Goal: Task Accomplishment & Management: Use online tool/utility

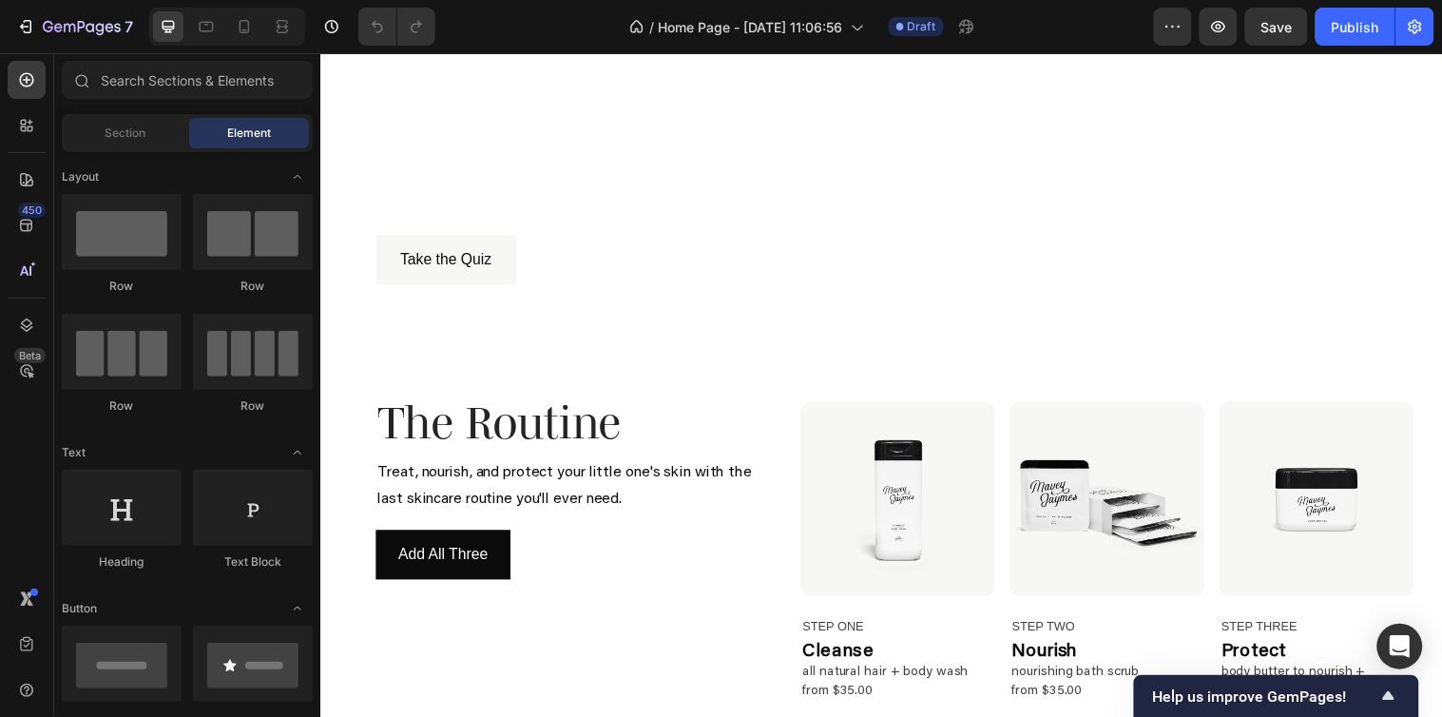
scroll to position [105, 0]
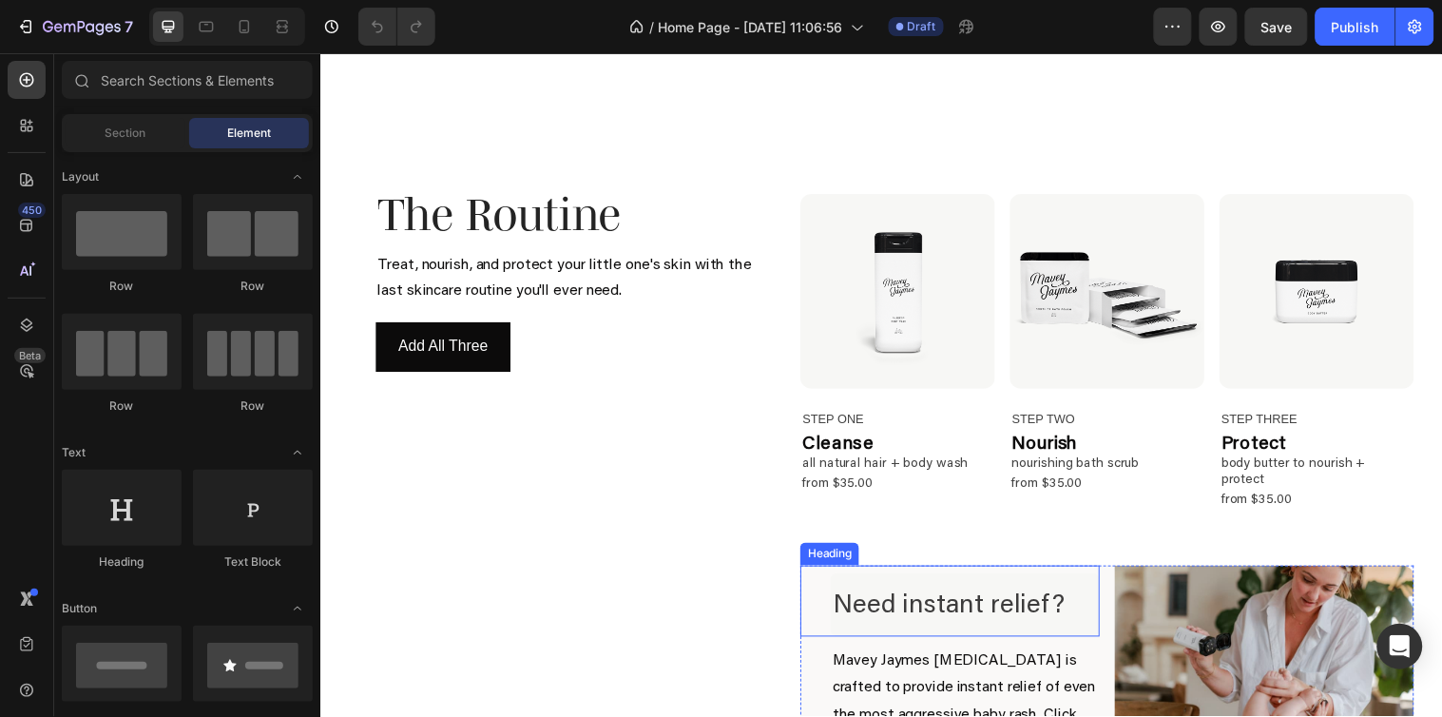
scroll to position [950, 0]
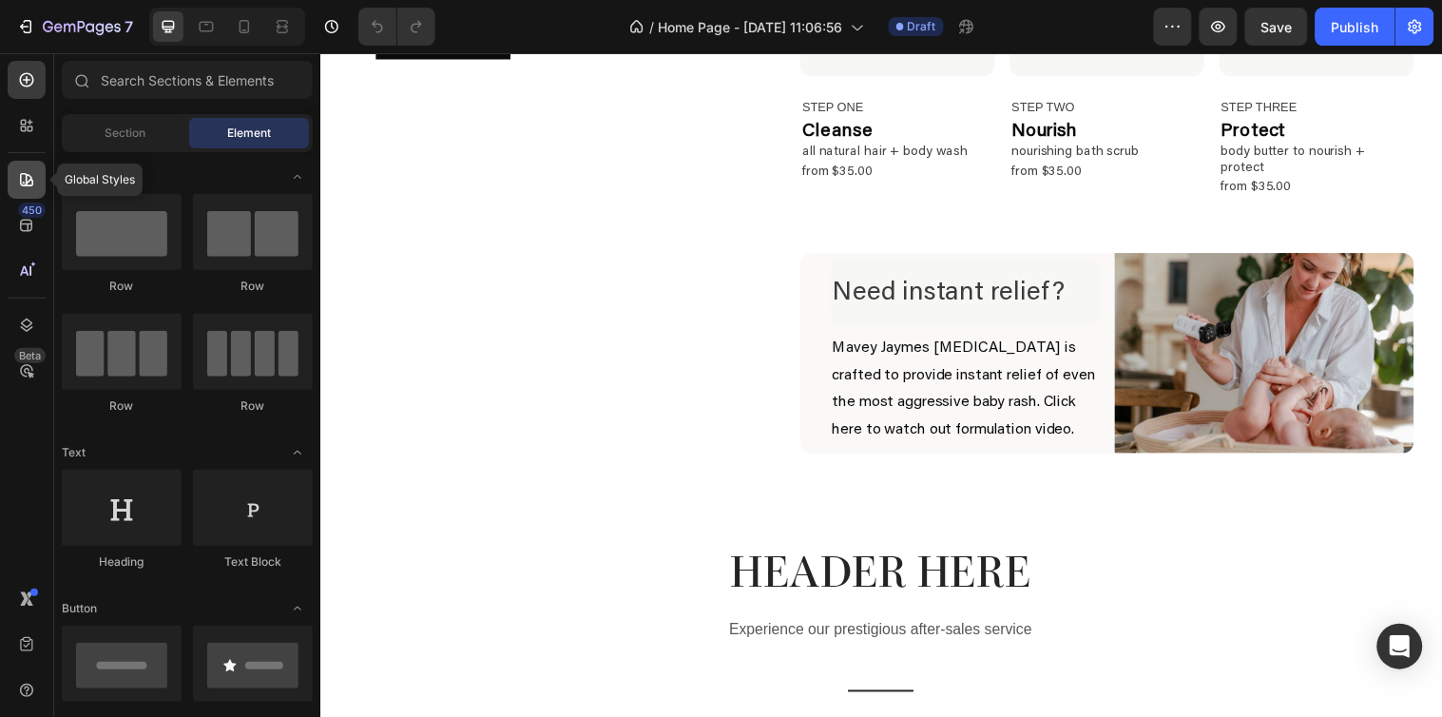
click at [30, 167] on div at bounding box center [27, 180] width 38 height 38
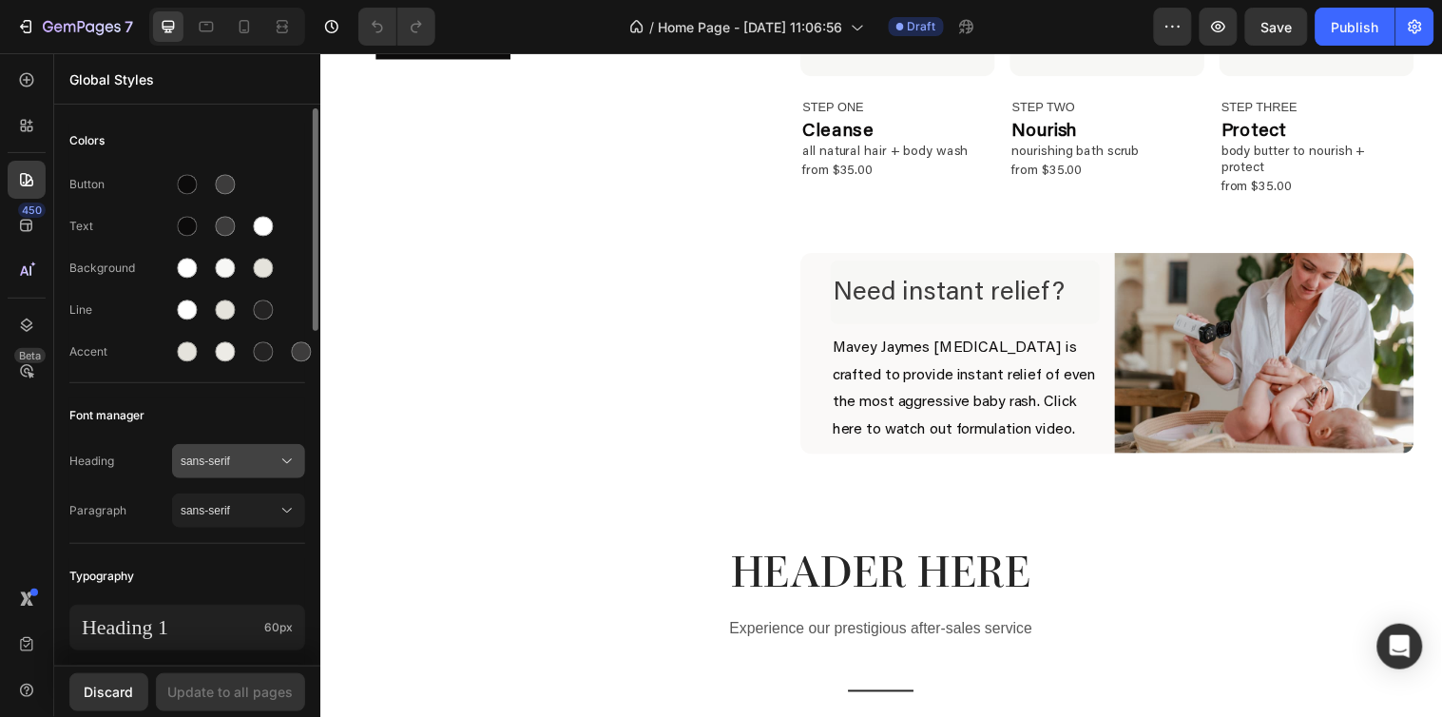
click at [287, 469] on icon at bounding box center [286, 460] width 19 height 19
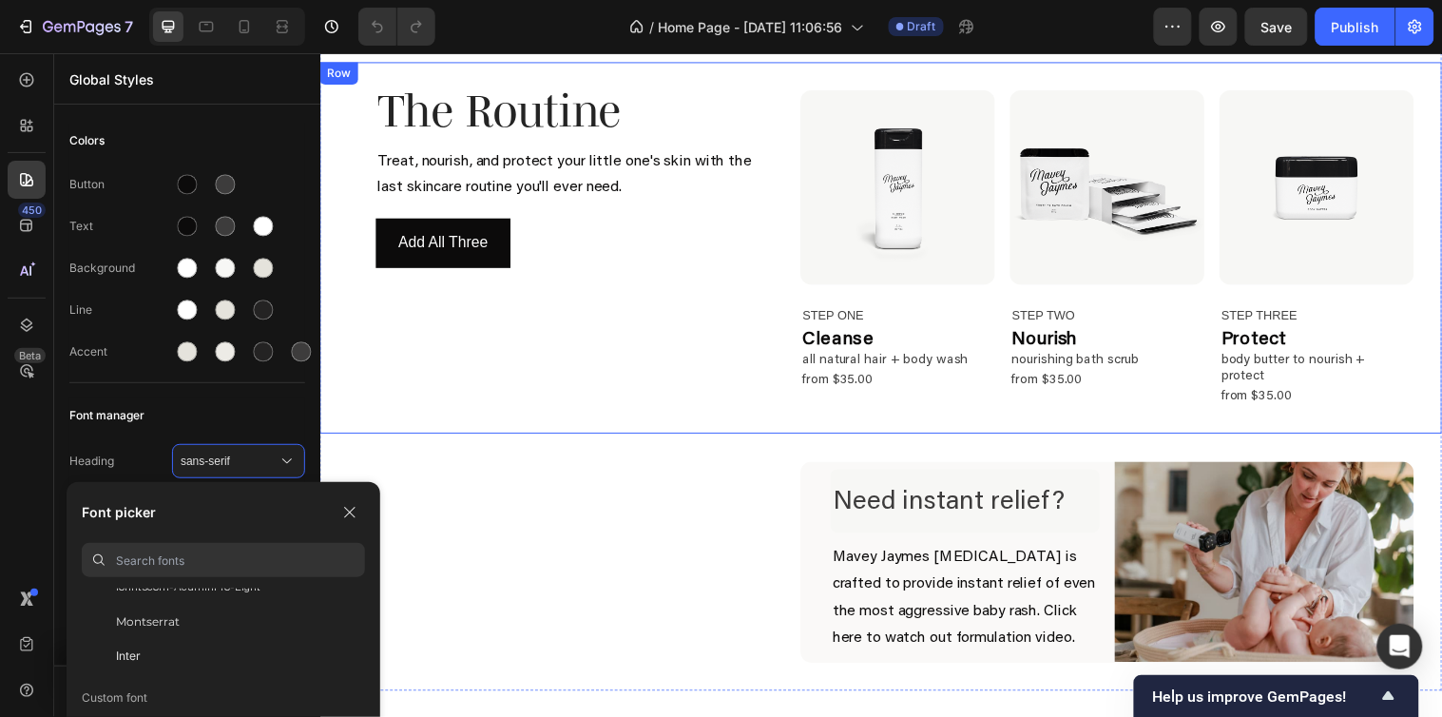
scroll to position [527, 0]
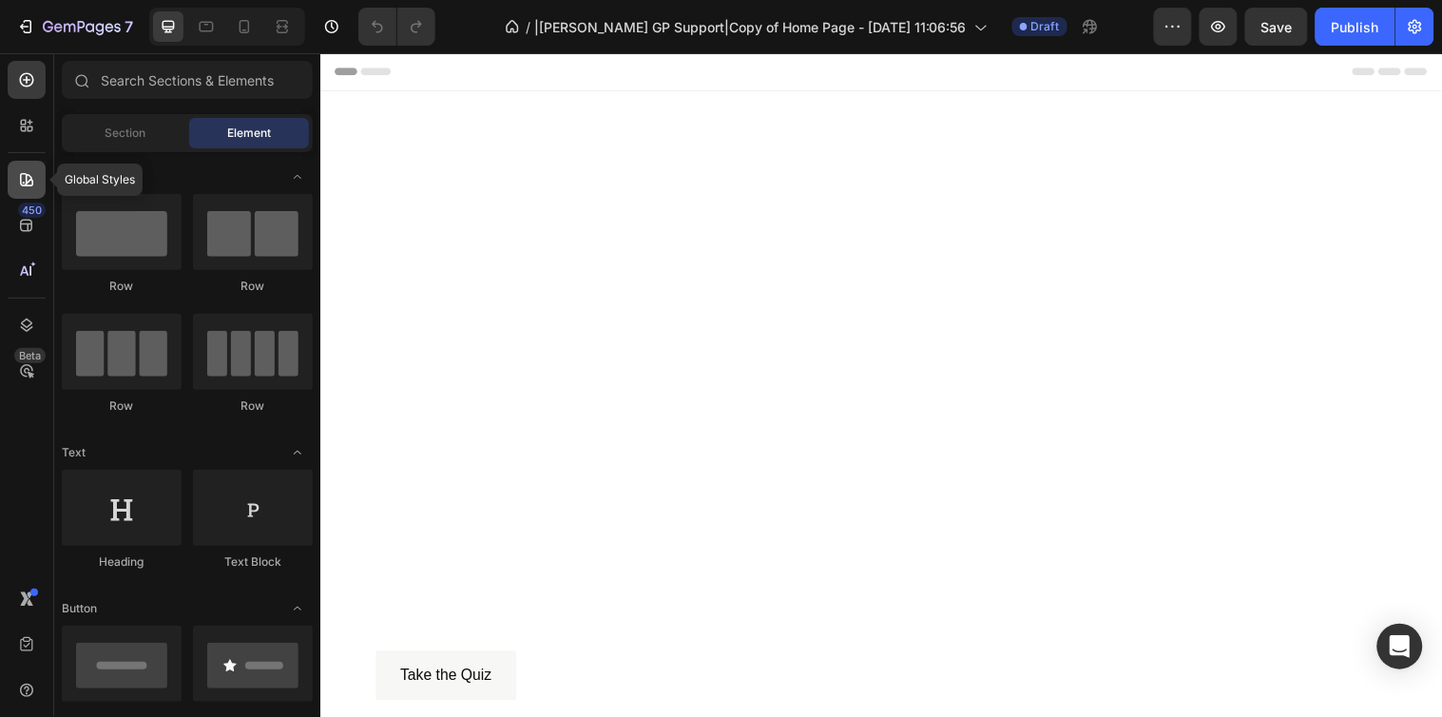
click at [29, 170] on icon at bounding box center [26, 179] width 19 height 19
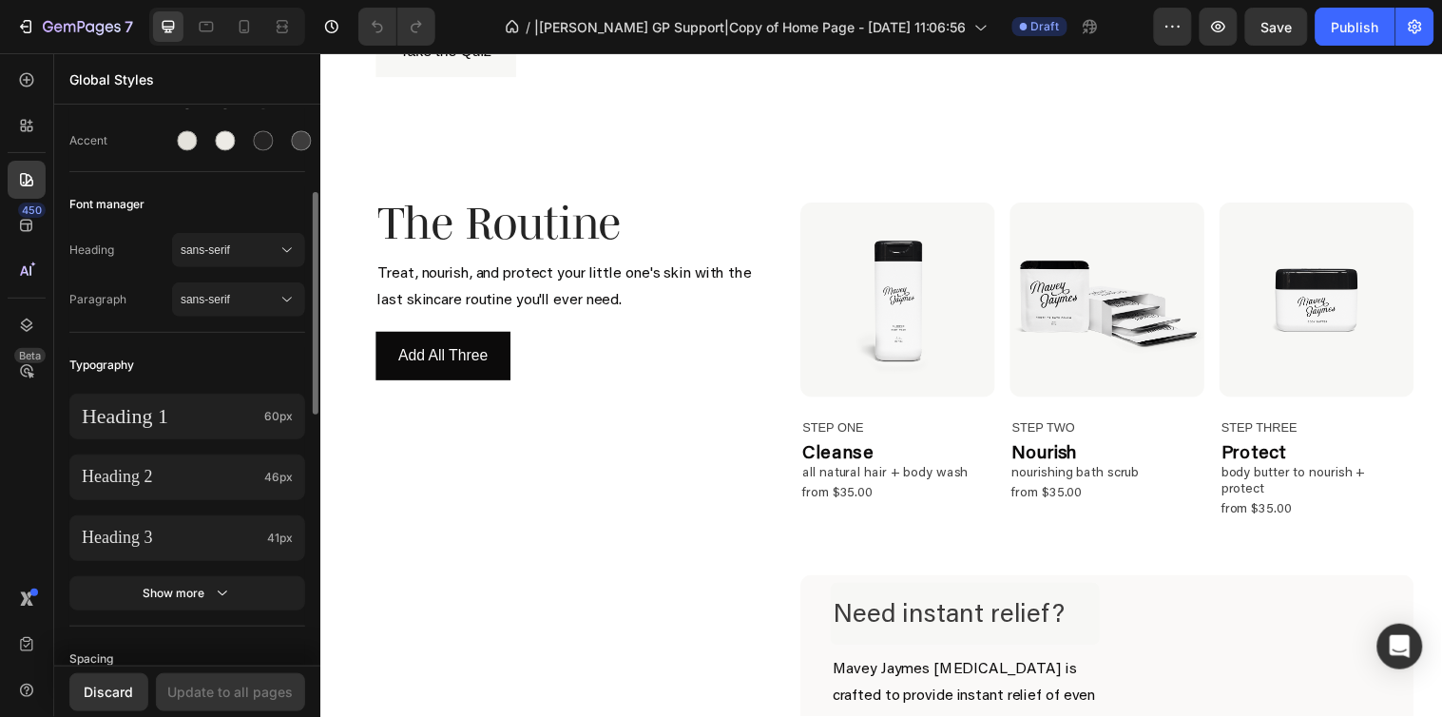
scroll to position [316, 0]
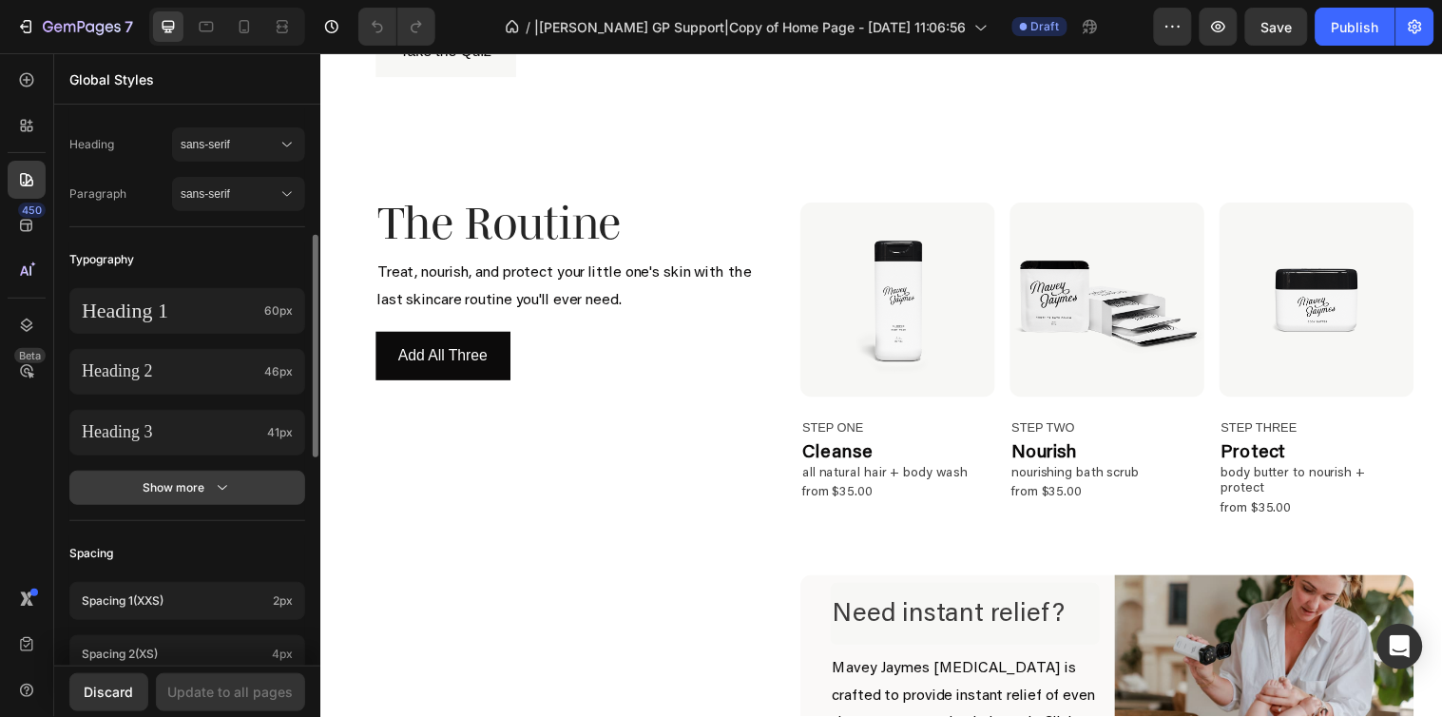
click at [204, 476] on button "Show more" at bounding box center [187, 487] width 236 height 34
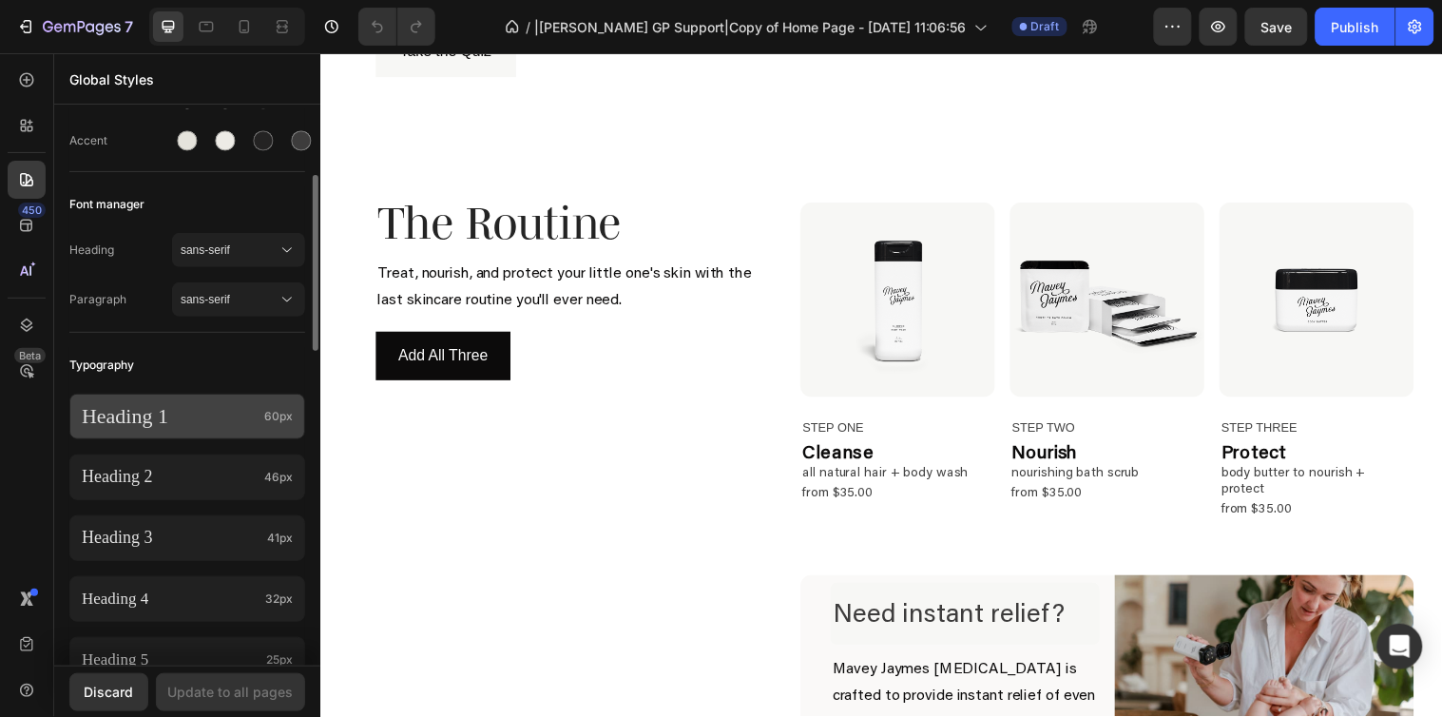
scroll to position [105, 0]
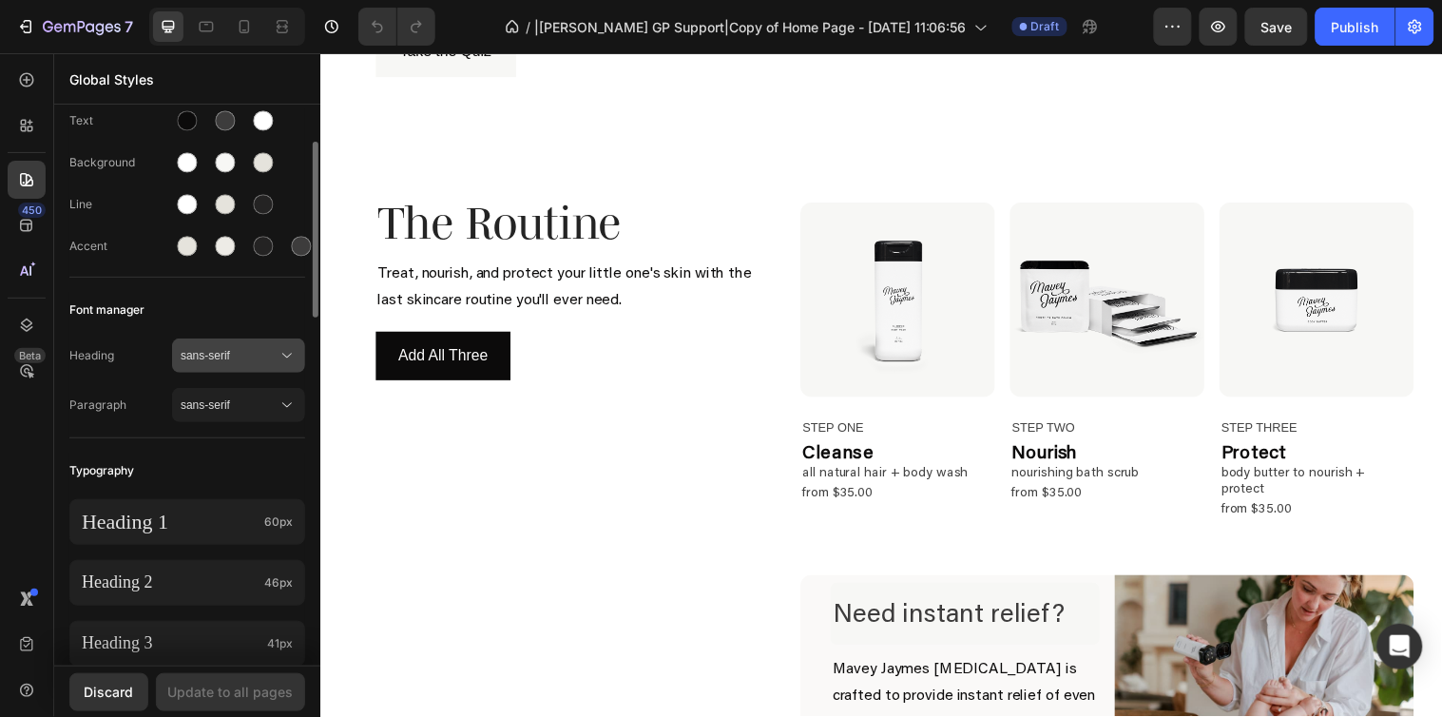
click at [257, 354] on span "sans-serif" at bounding box center [229, 355] width 97 height 17
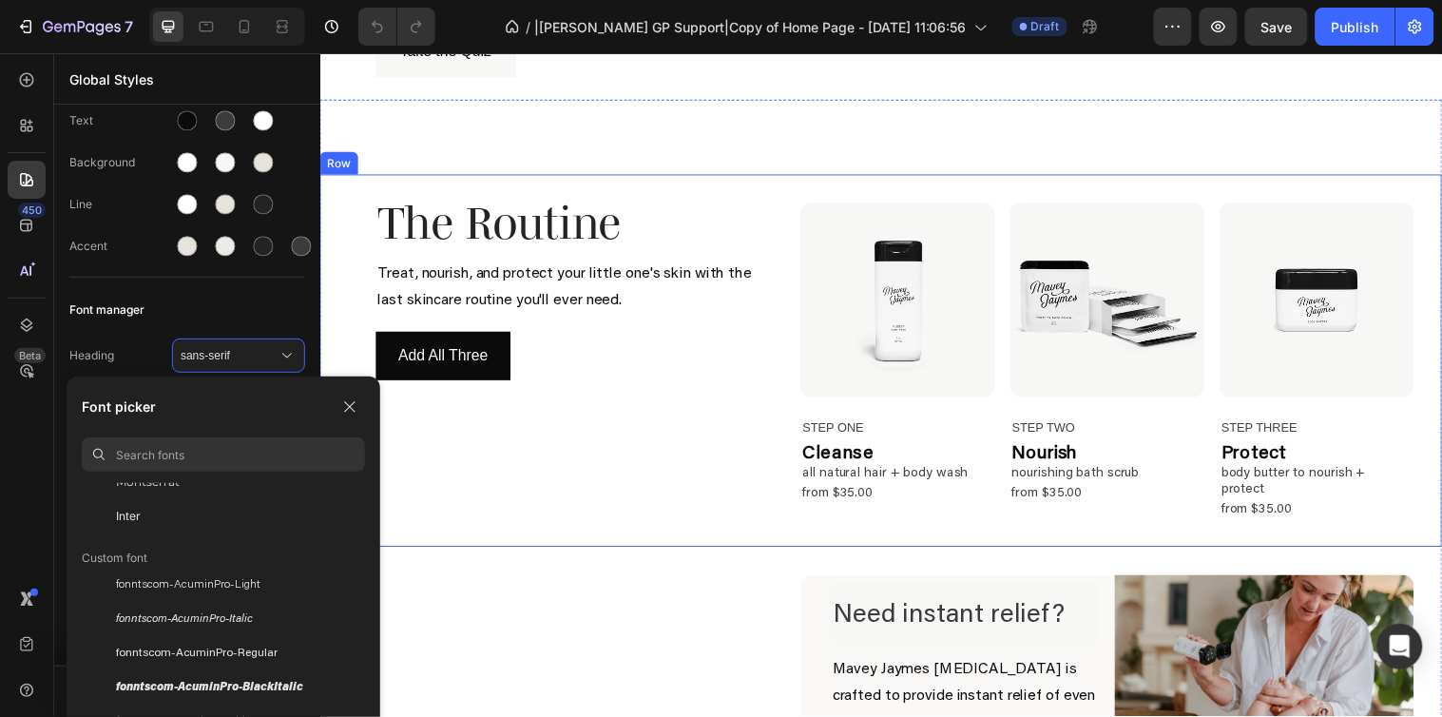
click at [555, 242] on div "The Routine Heading Treat, nourish, and protect your little one's skin with the…" at bounding box center [570, 364] width 445 height 321
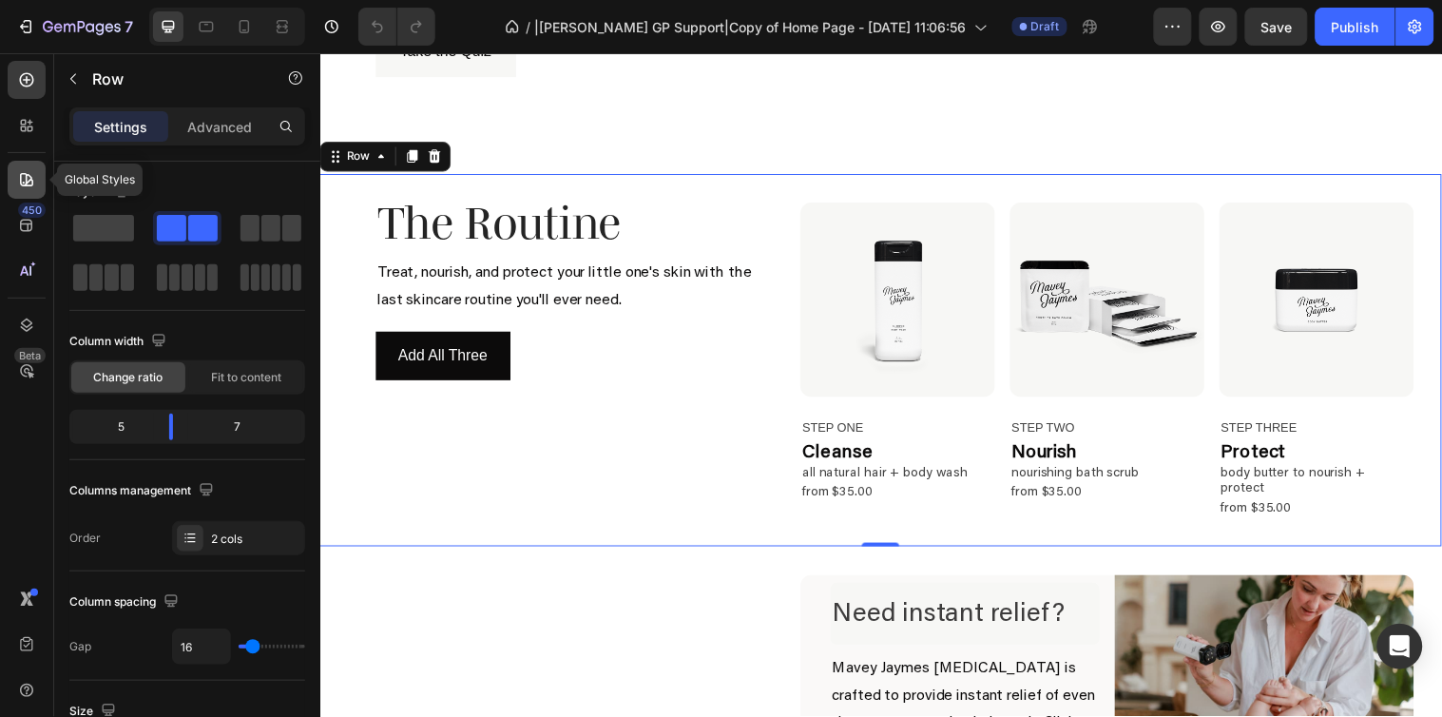
click at [32, 178] on icon at bounding box center [26, 179] width 19 height 19
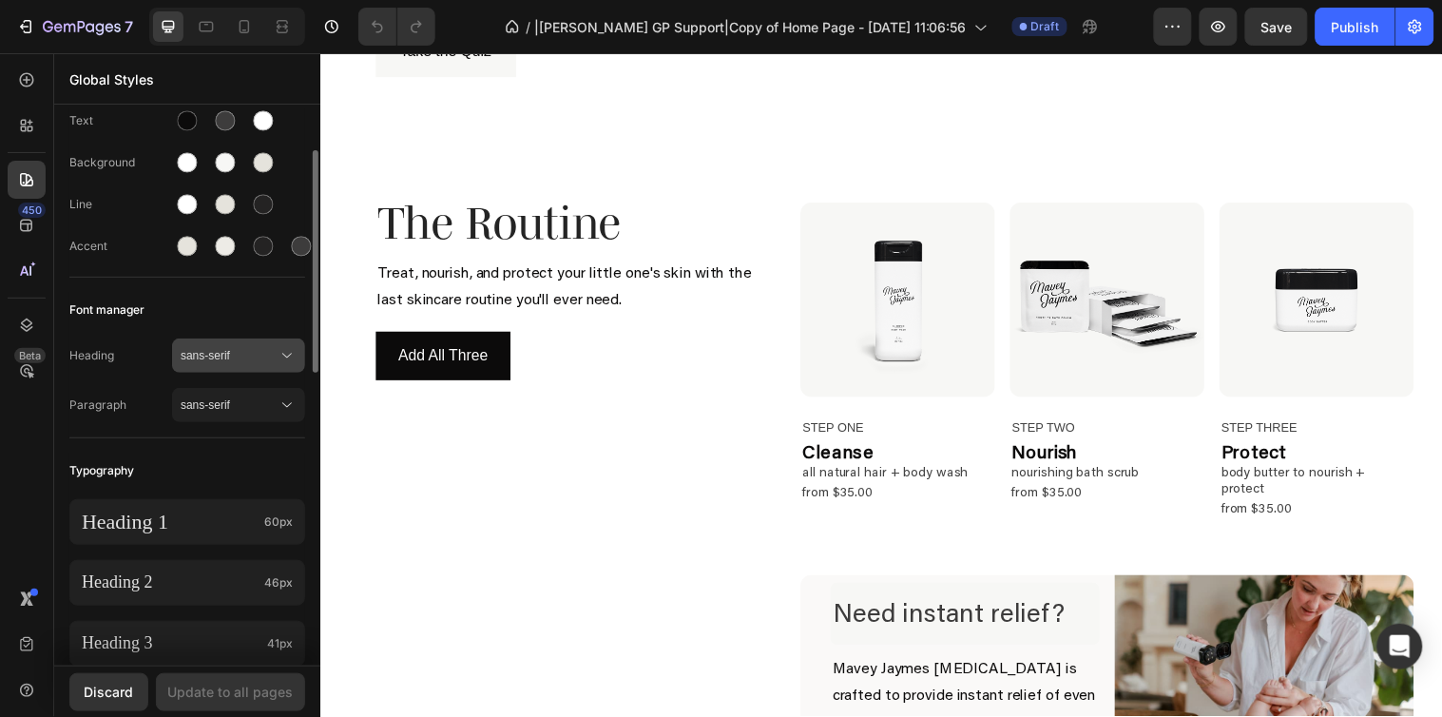
click at [277, 348] on icon at bounding box center [286, 355] width 19 height 19
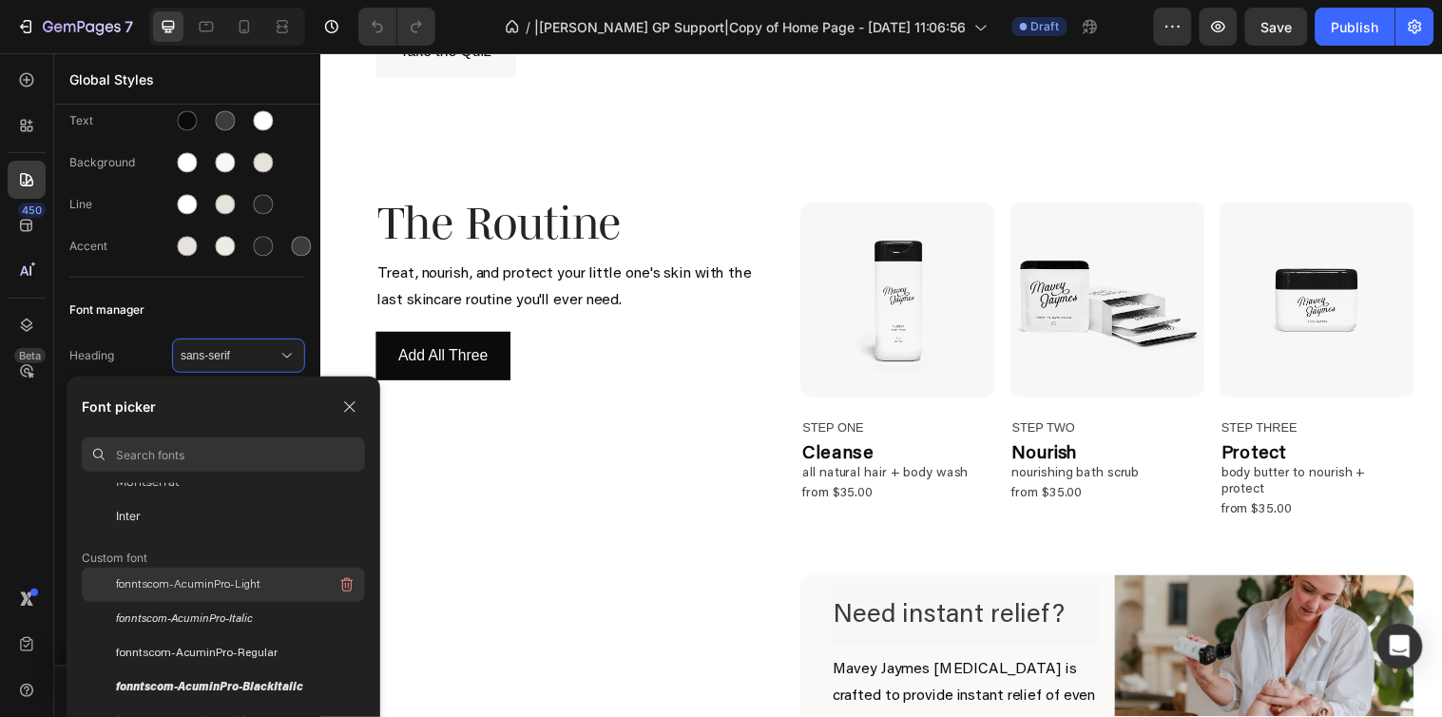
click at [190, 585] on span "fonntscom-AcuminPro-Light" at bounding box center [188, 584] width 144 height 17
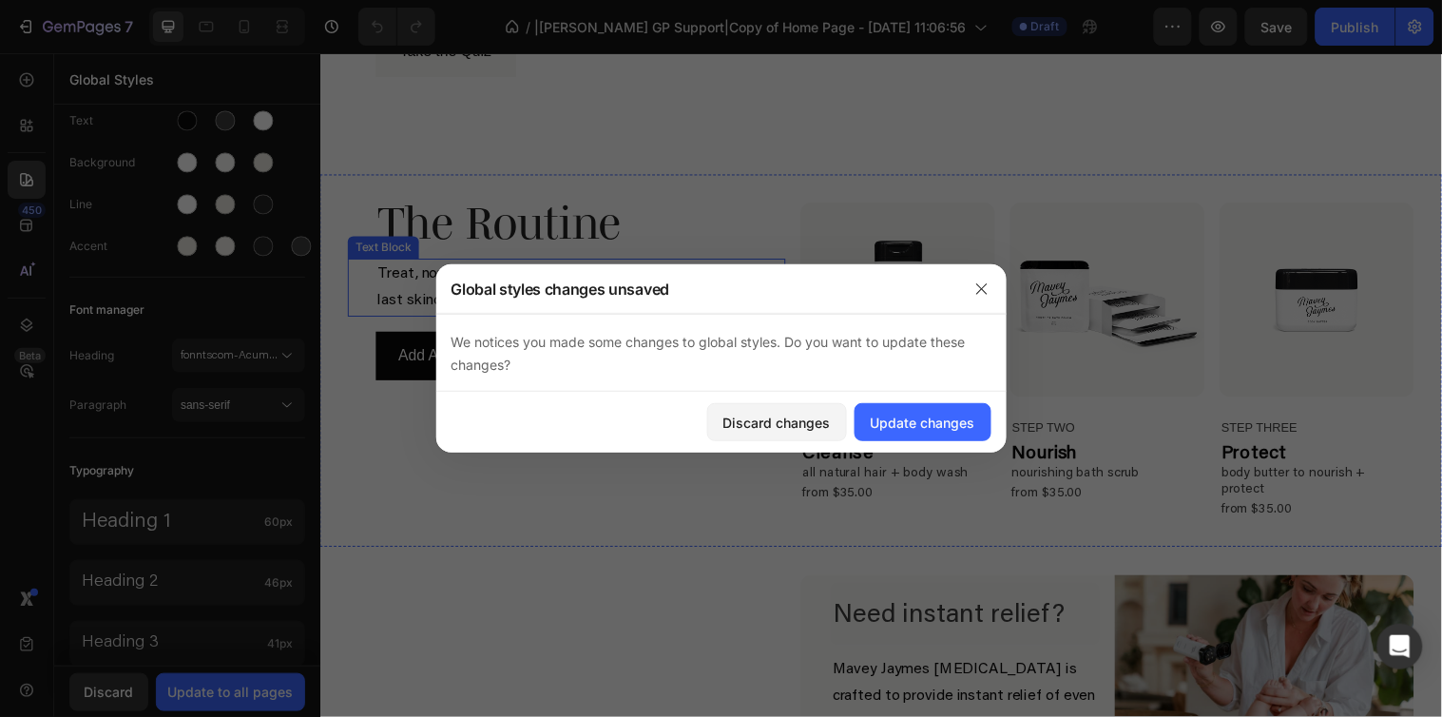
click at [564, 263] on p "Treat, nourish, and protect your little one's skin with the" at bounding box center [584, 277] width 412 height 28
click at [980, 290] on icon "button" at bounding box center [981, 288] width 10 height 10
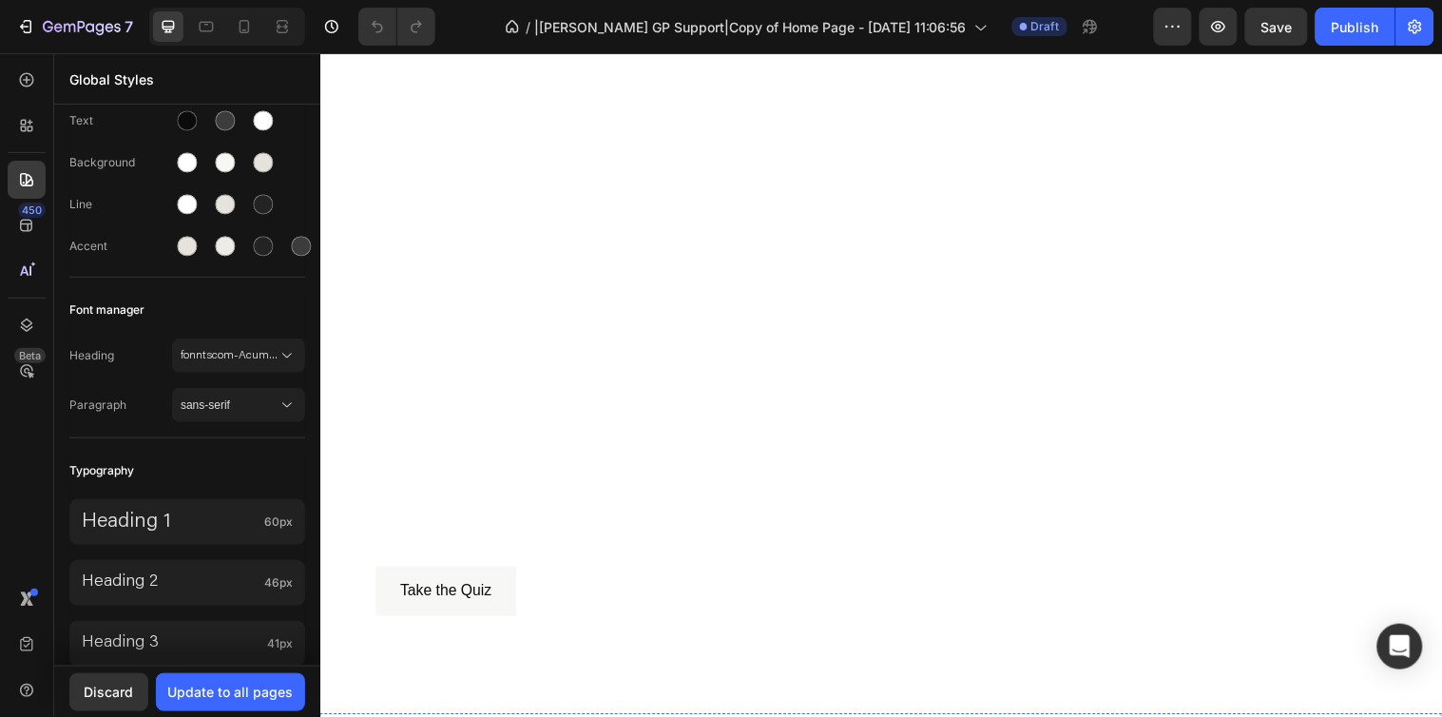
scroll to position [0, 0]
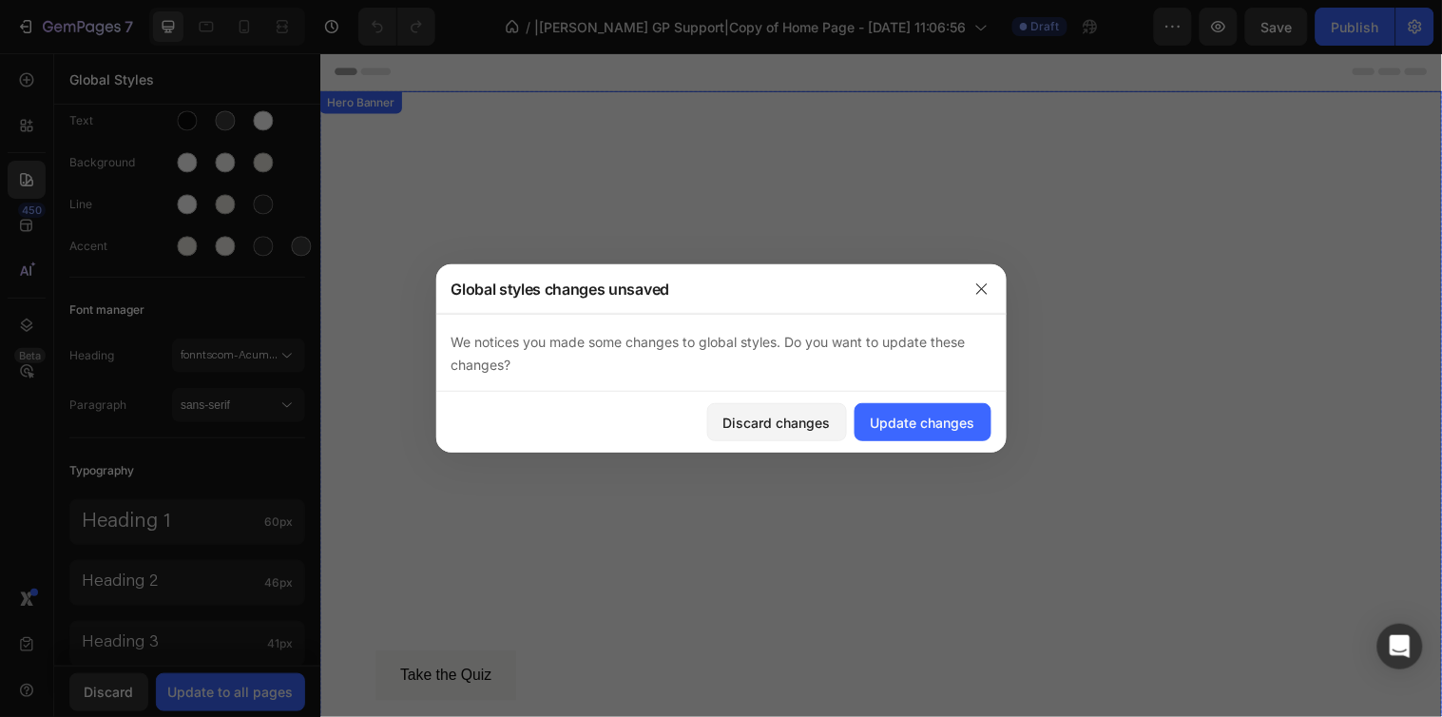
click at [500, 125] on div "Your perfect baby care routine Heading All natural ingredients to cleanse, nour…" at bounding box center [889, 411] width 1140 height 603
click at [772, 430] on div "Discard changes" at bounding box center [776, 422] width 107 height 20
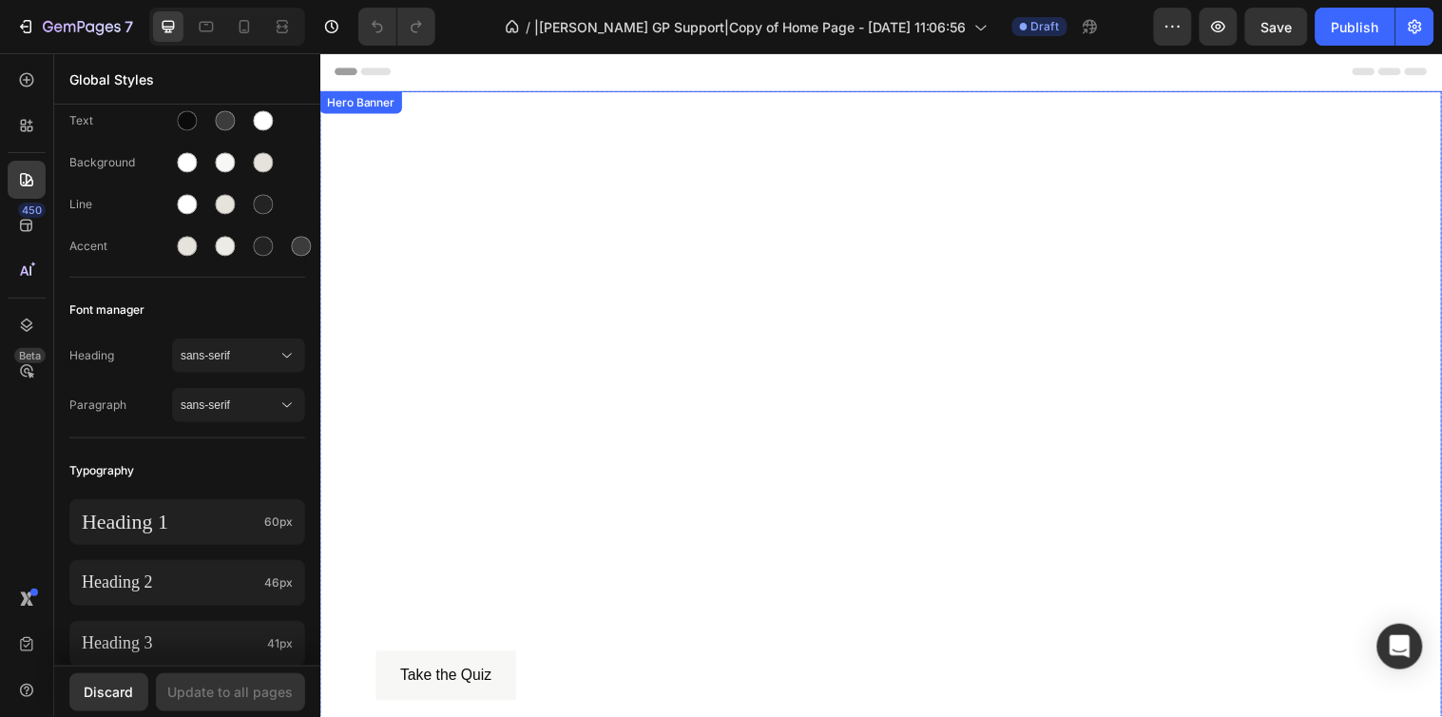
click at [488, 104] on div "Overlay" at bounding box center [889, 411] width 1140 height 641
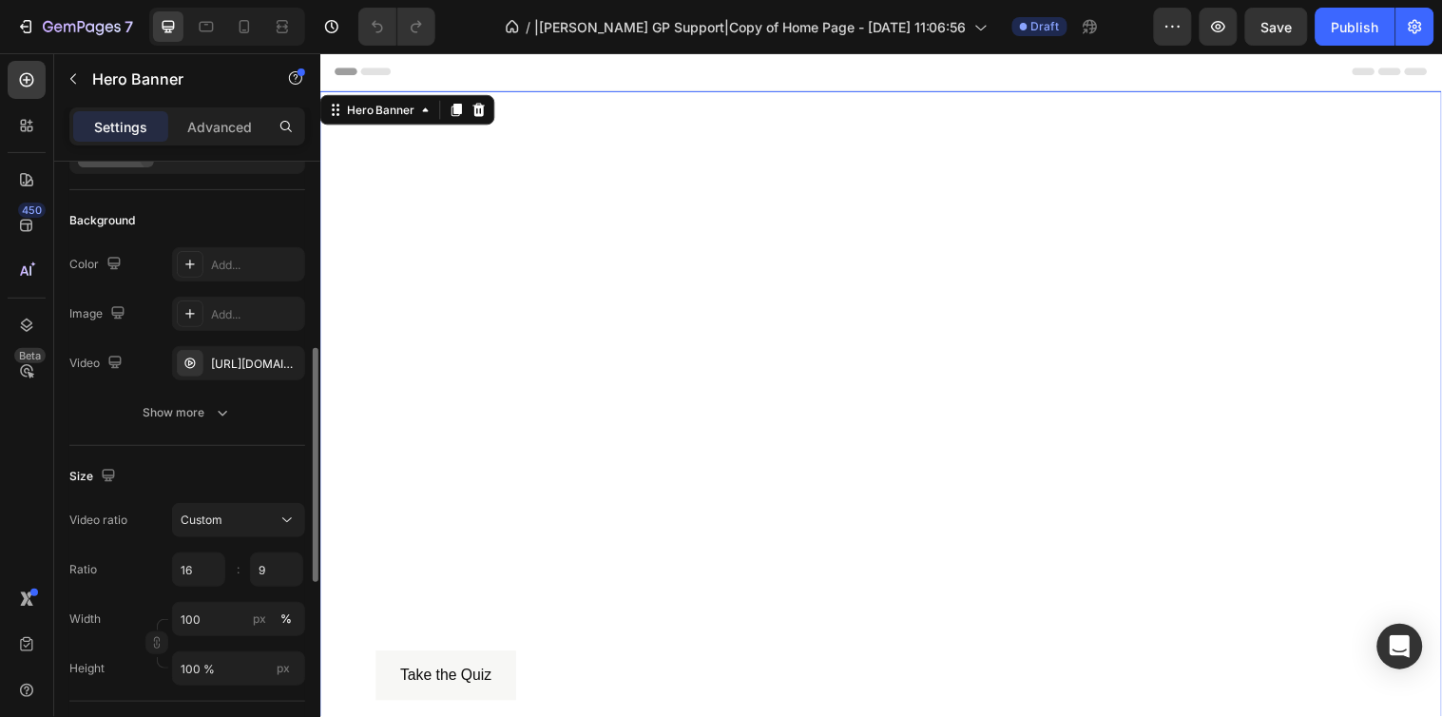
scroll to position [211, 0]
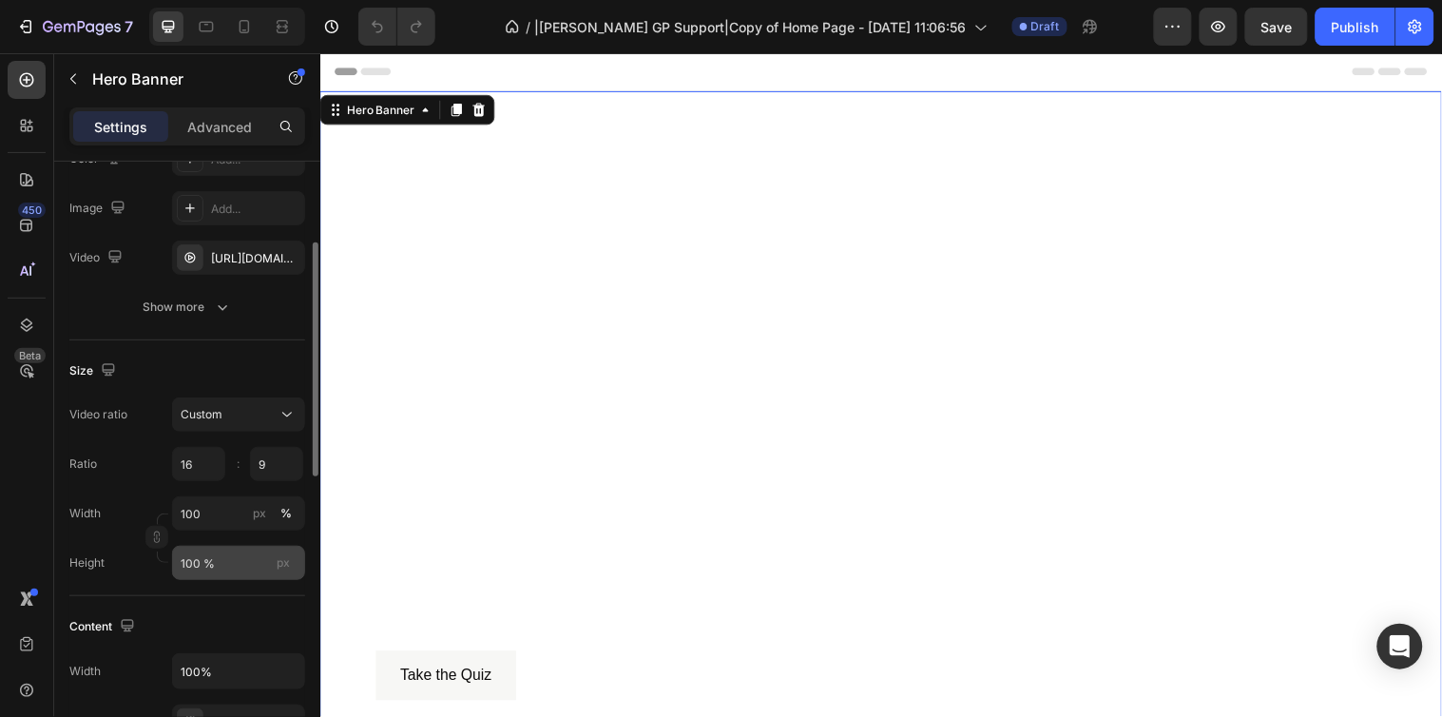
click at [286, 567] on span "px" at bounding box center [283, 562] width 13 height 14
click at [286, 567] on input "100 %" at bounding box center [238, 562] width 133 height 34
click at [243, 565] on input "100 %" at bounding box center [238, 562] width 133 height 34
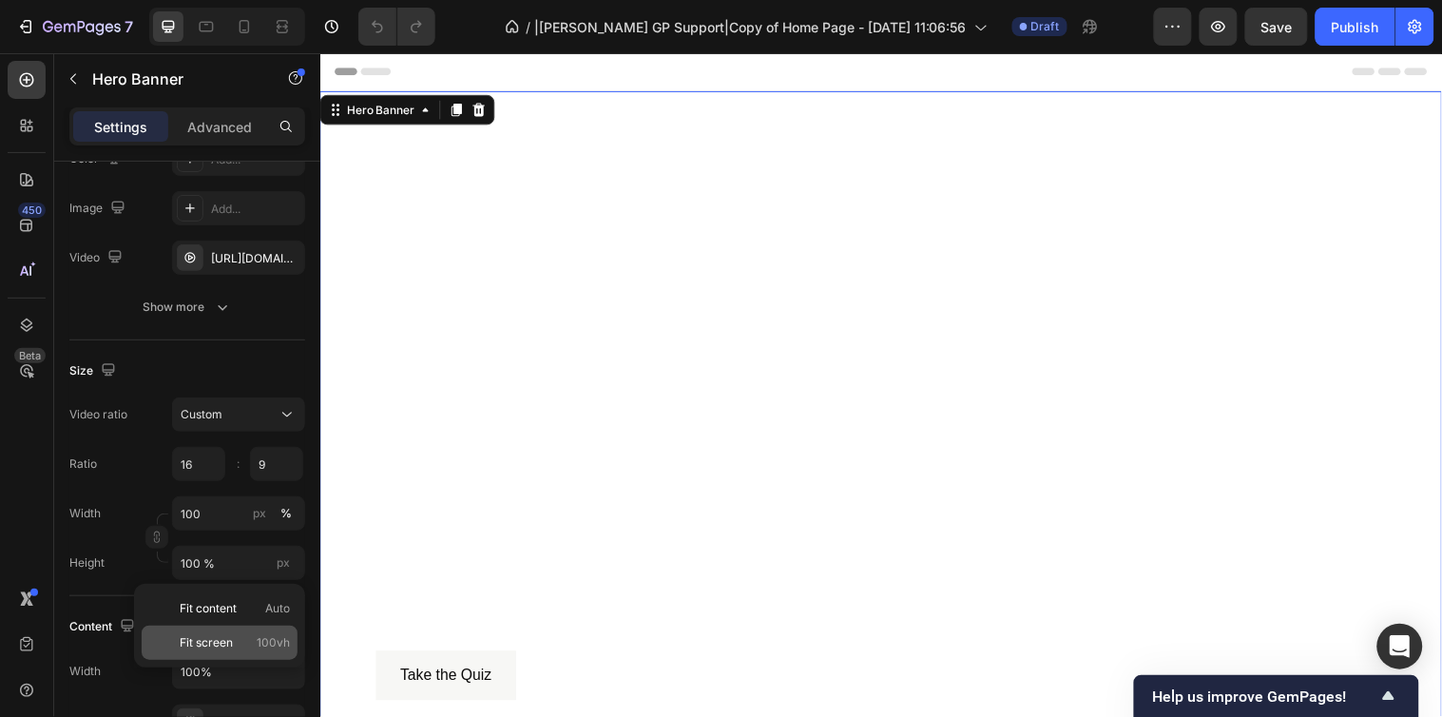
click at [182, 646] on span "Fit screen" at bounding box center [206, 642] width 53 height 17
type input "100 vh"
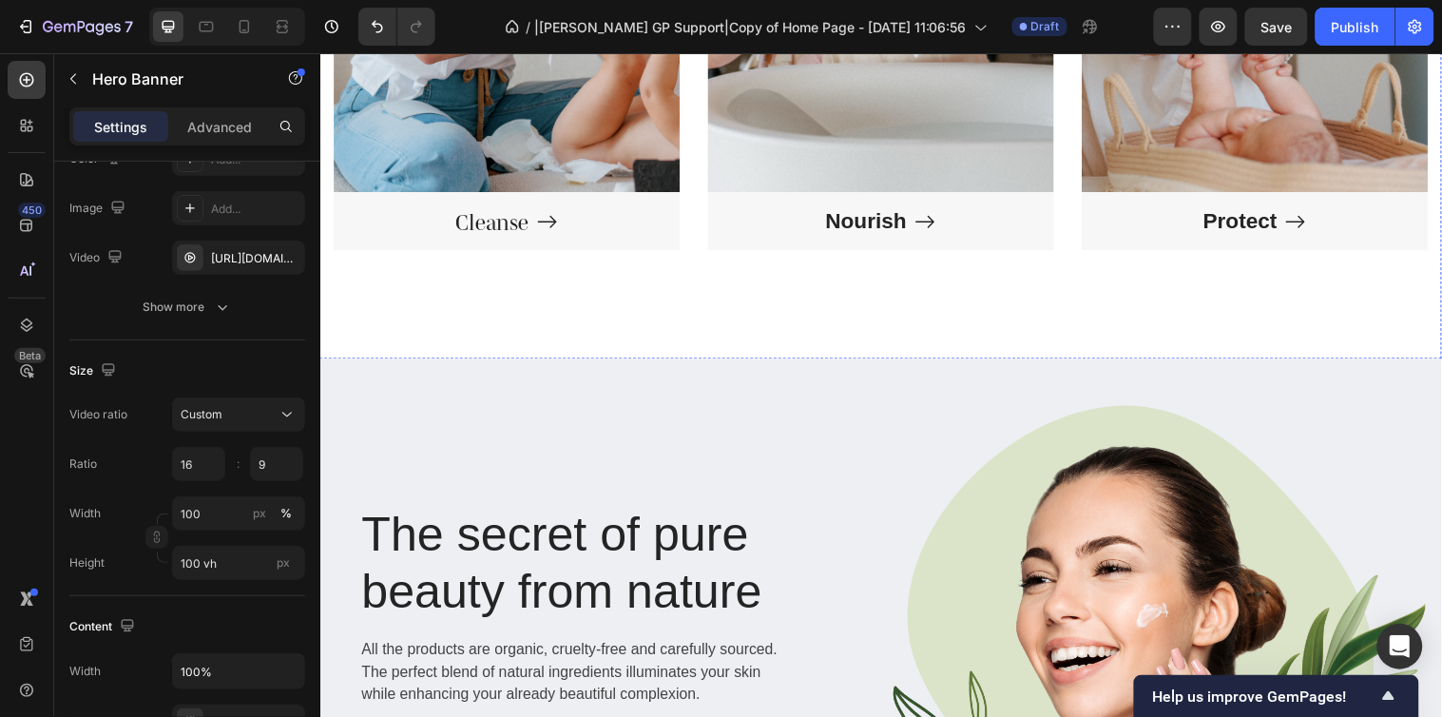
scroll to position [2217, 0]
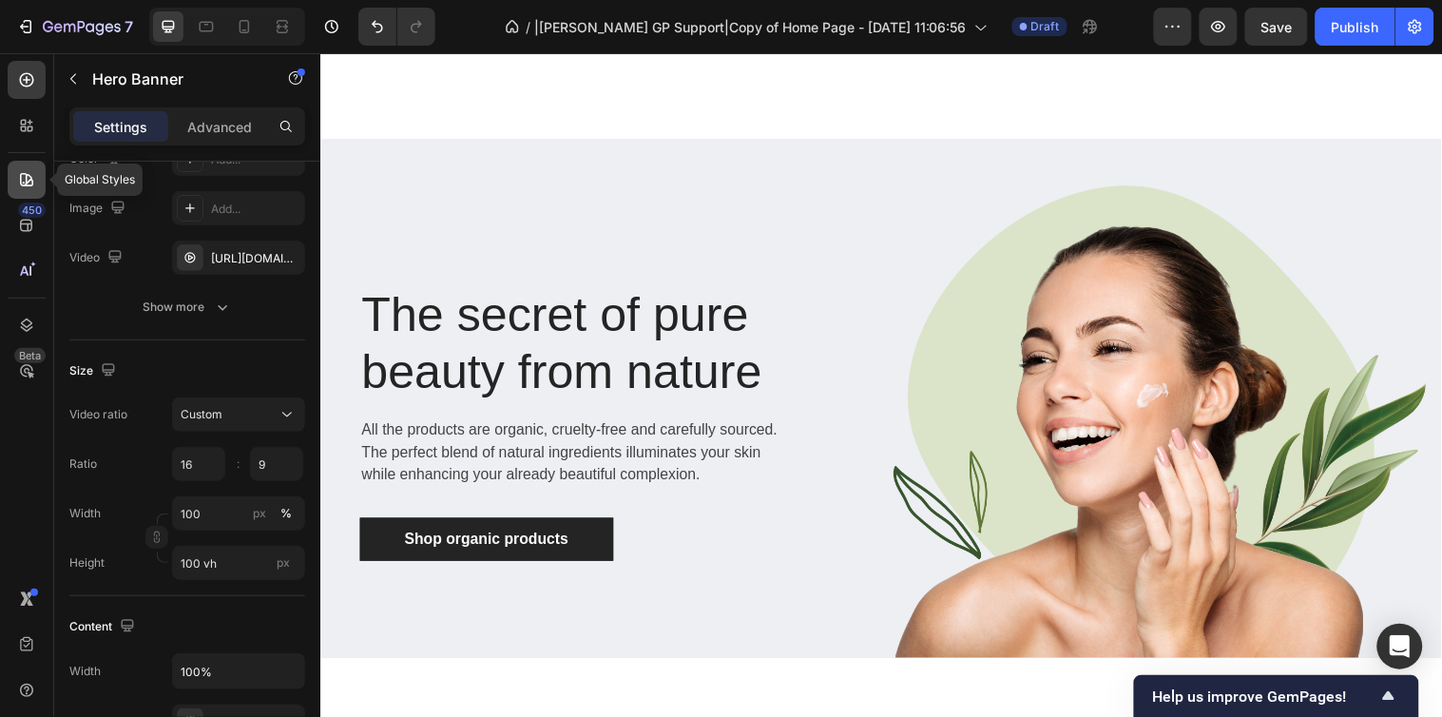
click at [26, 185] on icon at bounding box center [26, 179] width 13 height 13
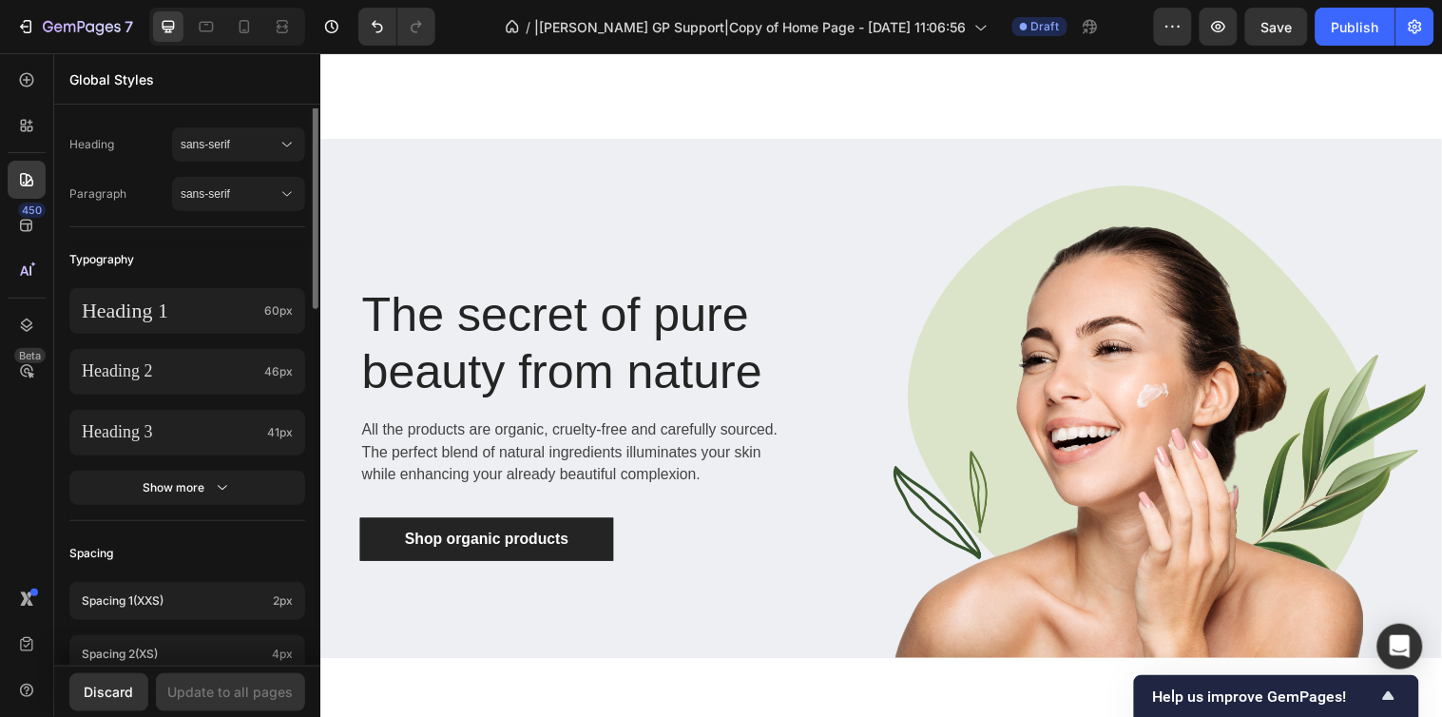
scroll to position [211, 0]
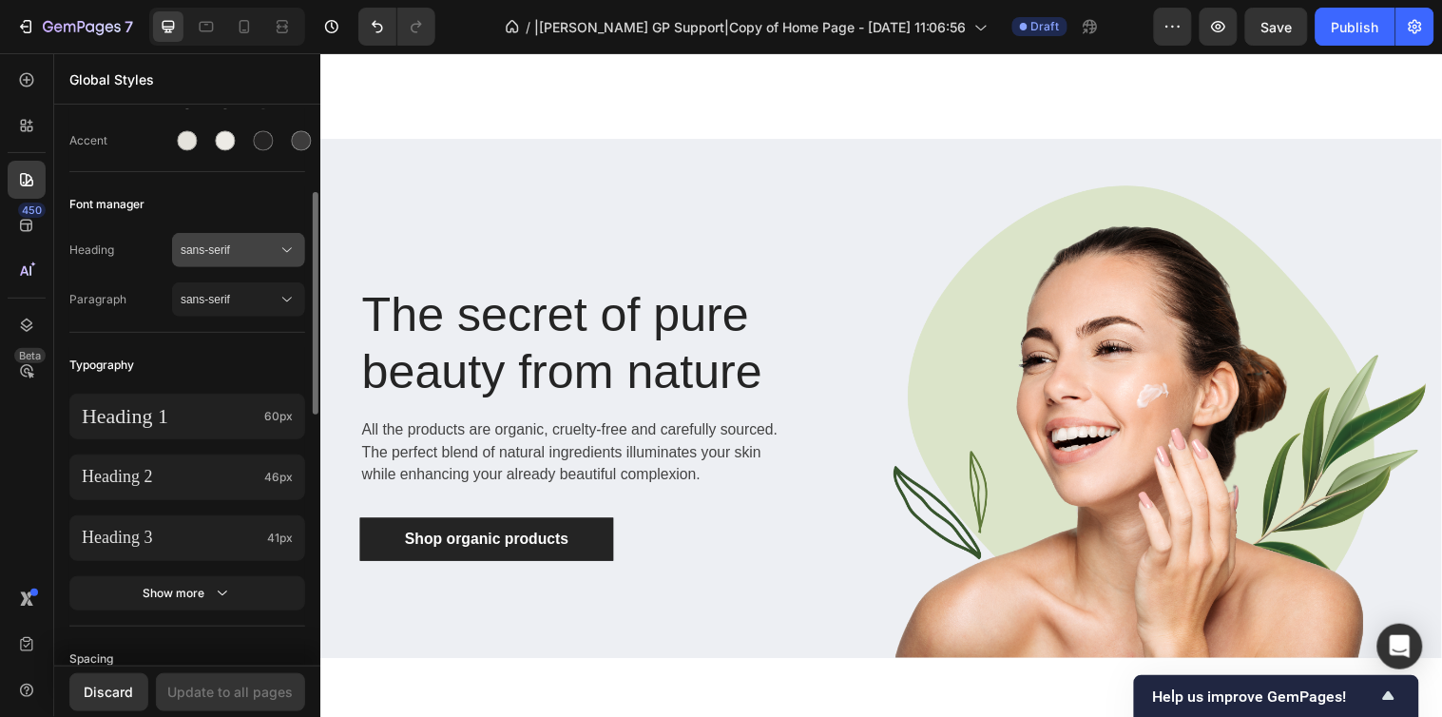
click at [268, 251] on span "sans-serif" at bounding box center [229, 249] width 97 height 17
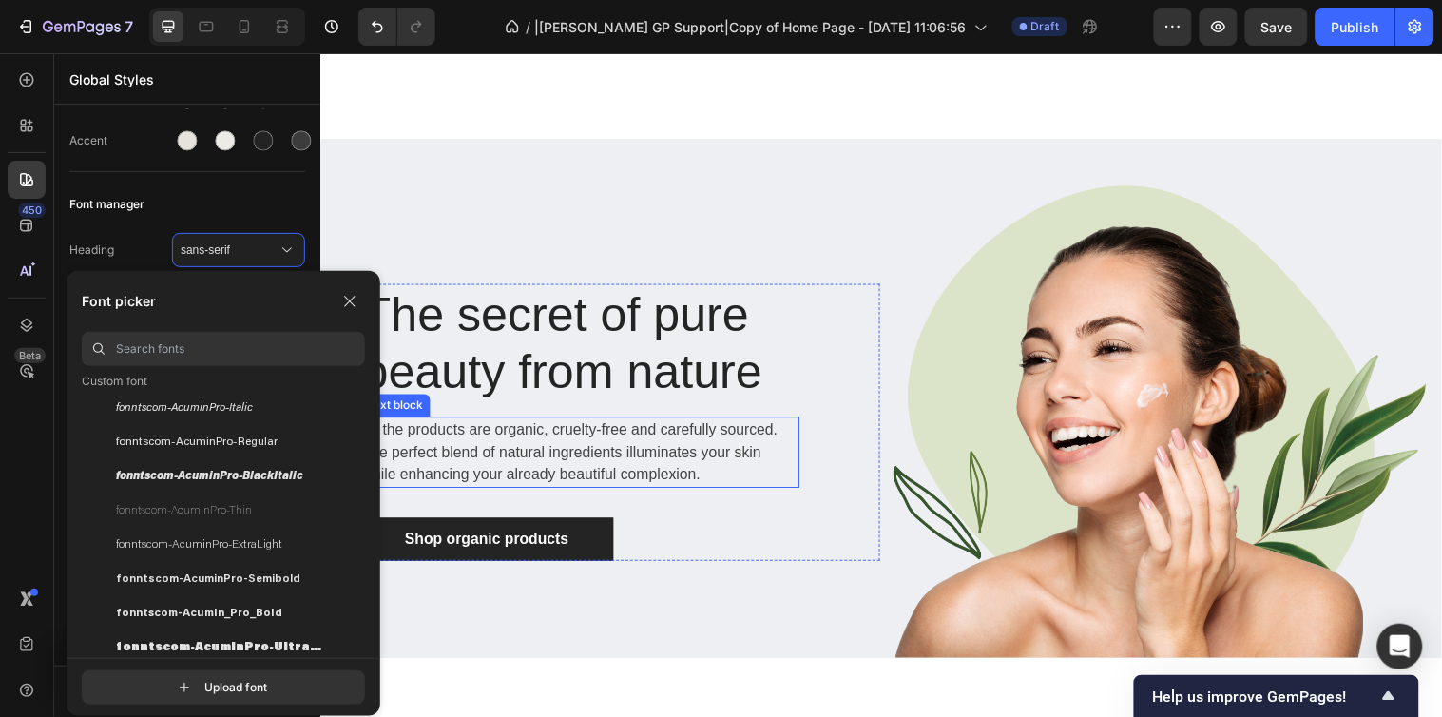
click at [558, 458] on p "All the products are organic, cruelty-free and carefully sourced. The perfect b…" at bounding box center [583, 458] width 443 height 68
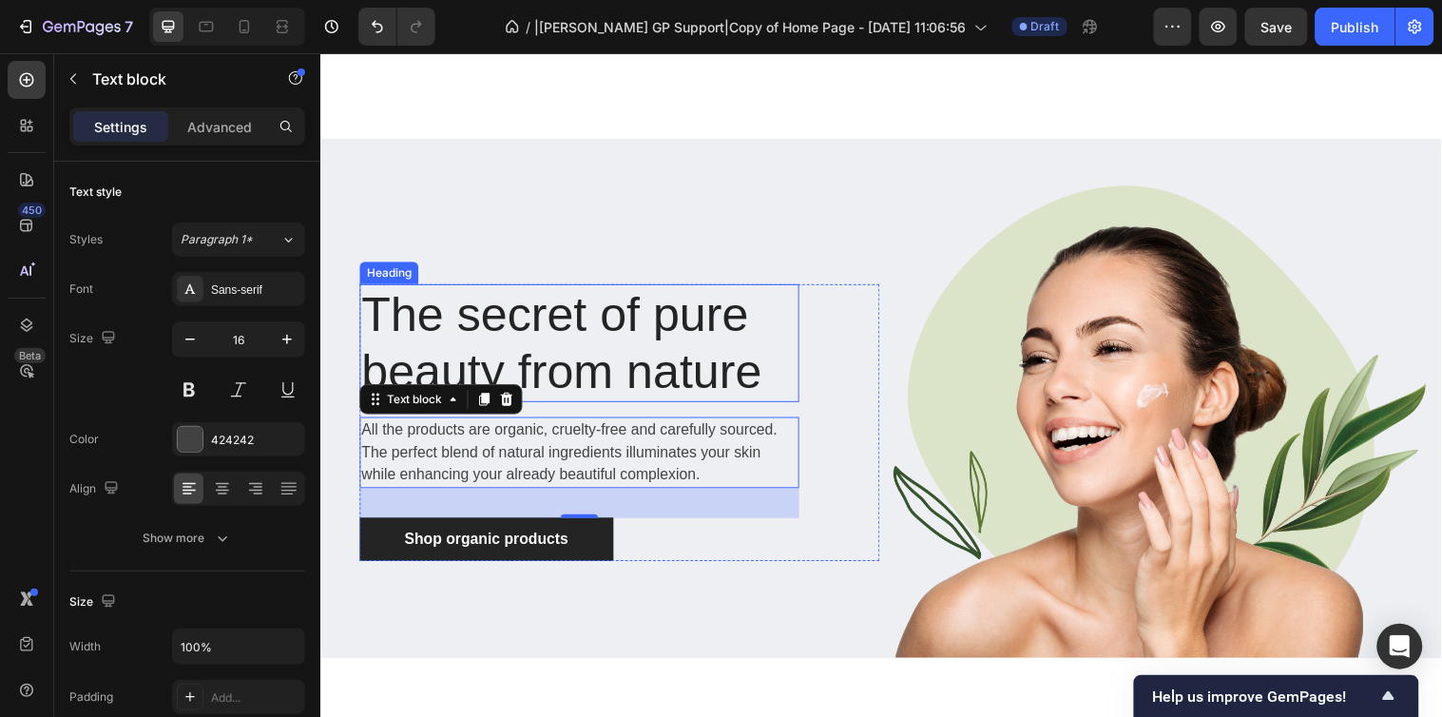
click at [505, 331] on p "The secret of pure beauty from nature" at bounding box center [583, 347] width 443 height 116
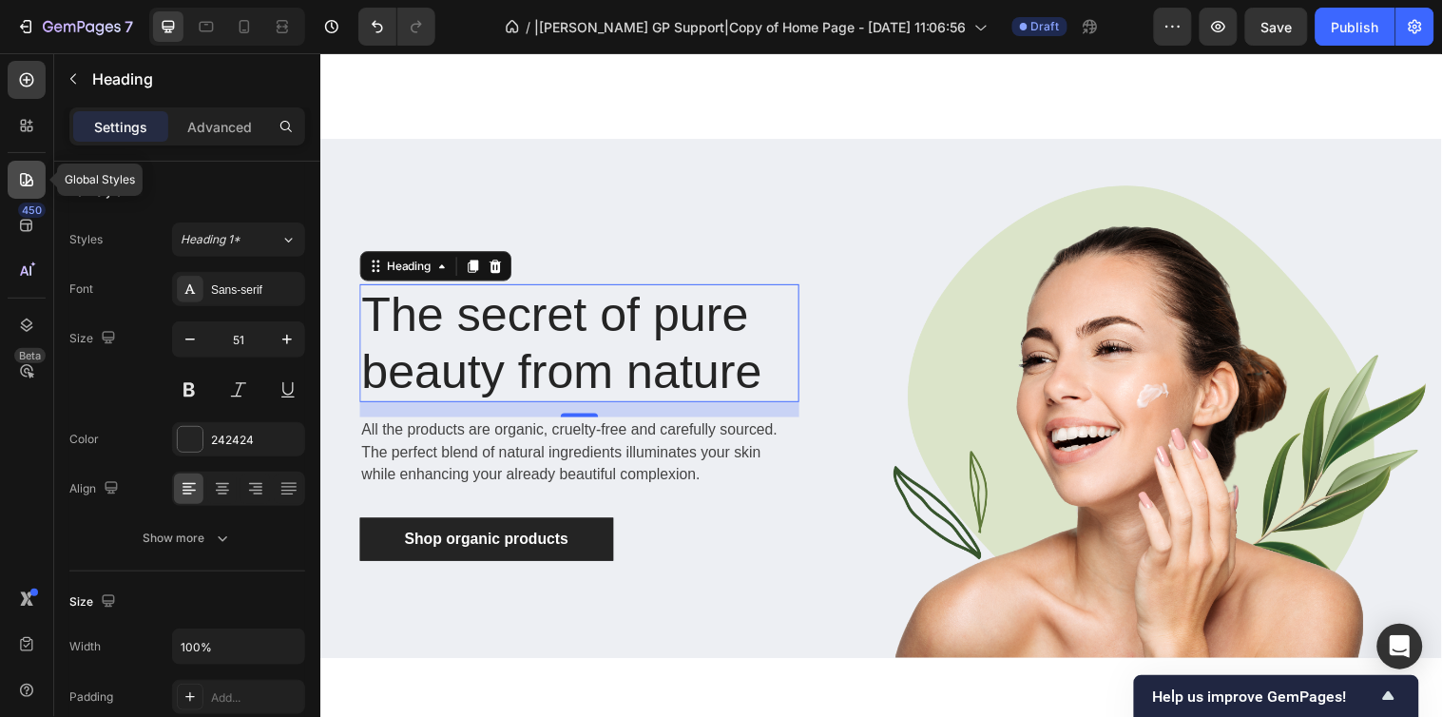
click at [30, 177] on icon at bounding box center [26, 179] width 13 height 13
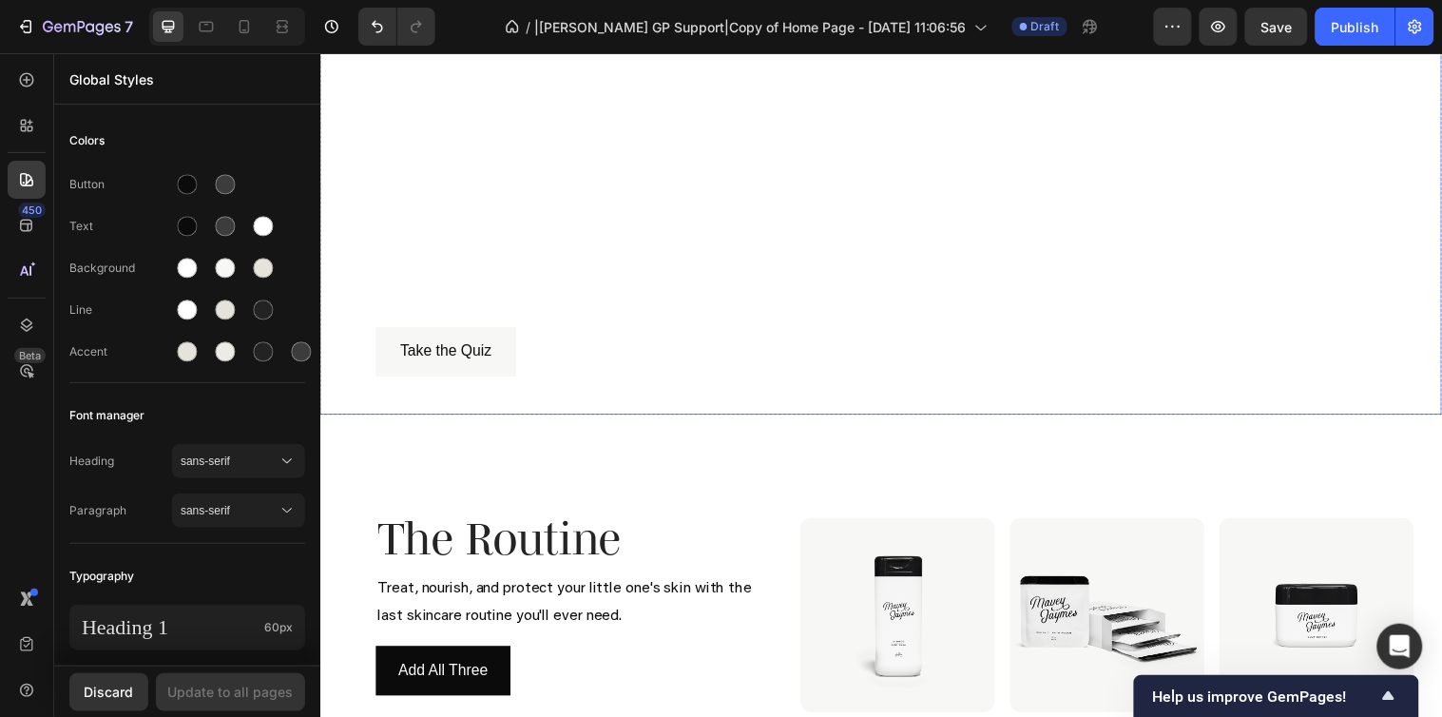
scroll to position [422, 0]
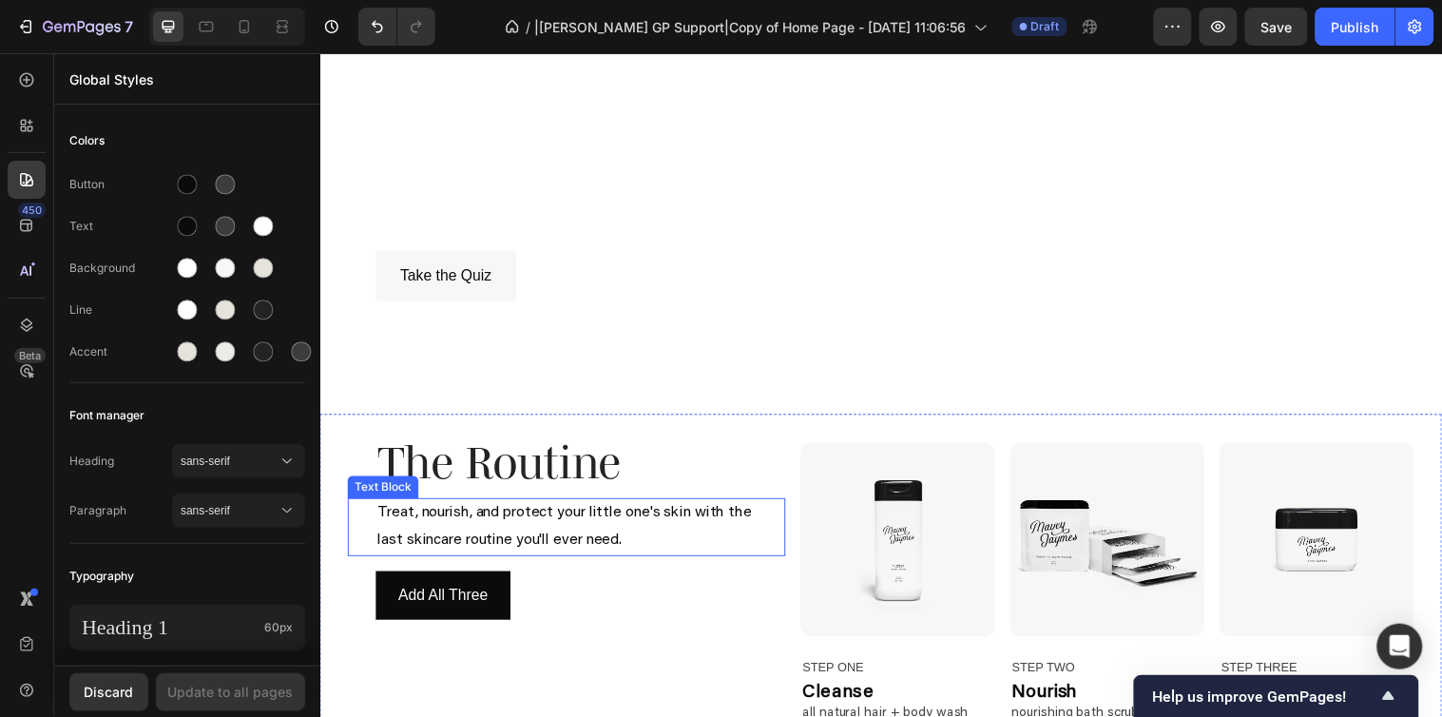
click at [623, 543] on p "last skincare routine you'll ever need." at bounding box center [584, 548] width 412 height 28
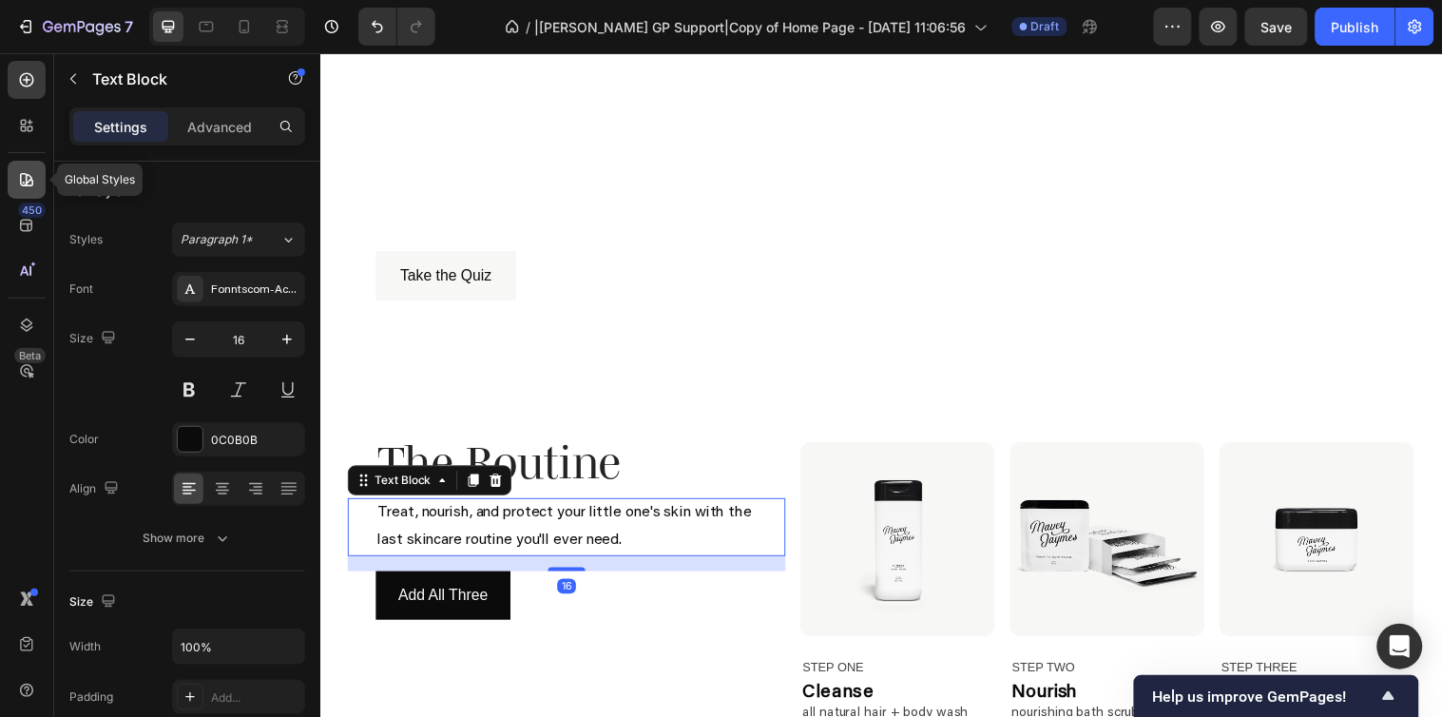
click at [17, 171] on icon at bounding box center [26, 179] width 19 height 19
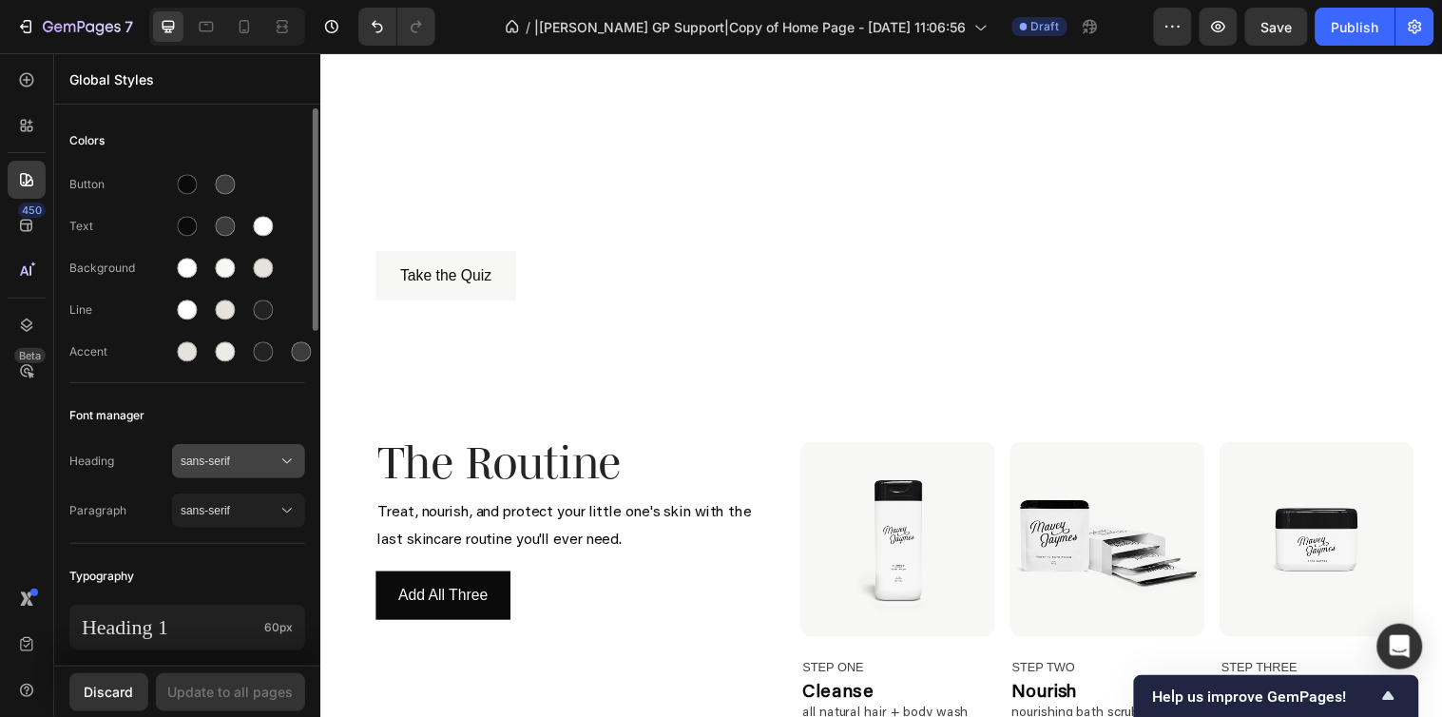
click at [302, 457] on button "sans-serif" at bounding box center [238, 461] width 133 height 34
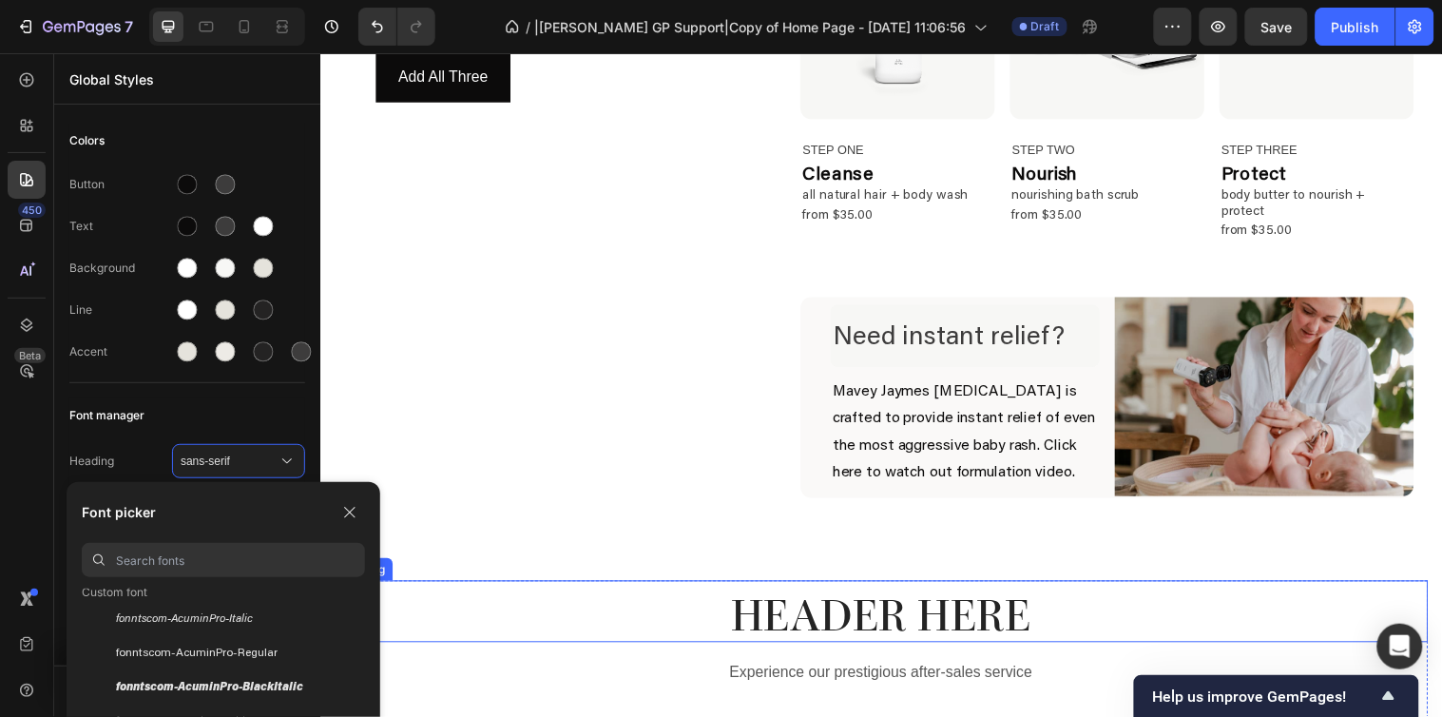
scroll to position [950, 0]
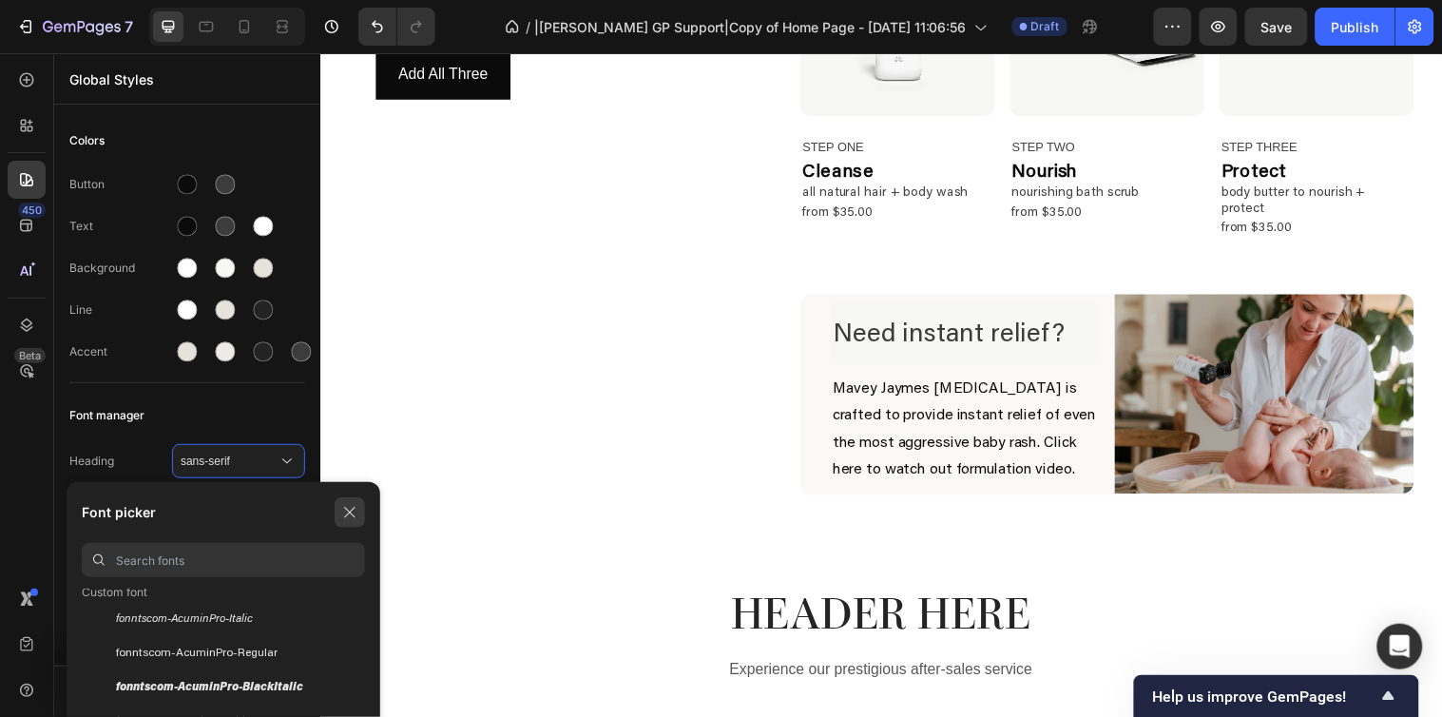
click at [352, 511] on icon "button" at bounding box center [349, 512] width 15 height 15
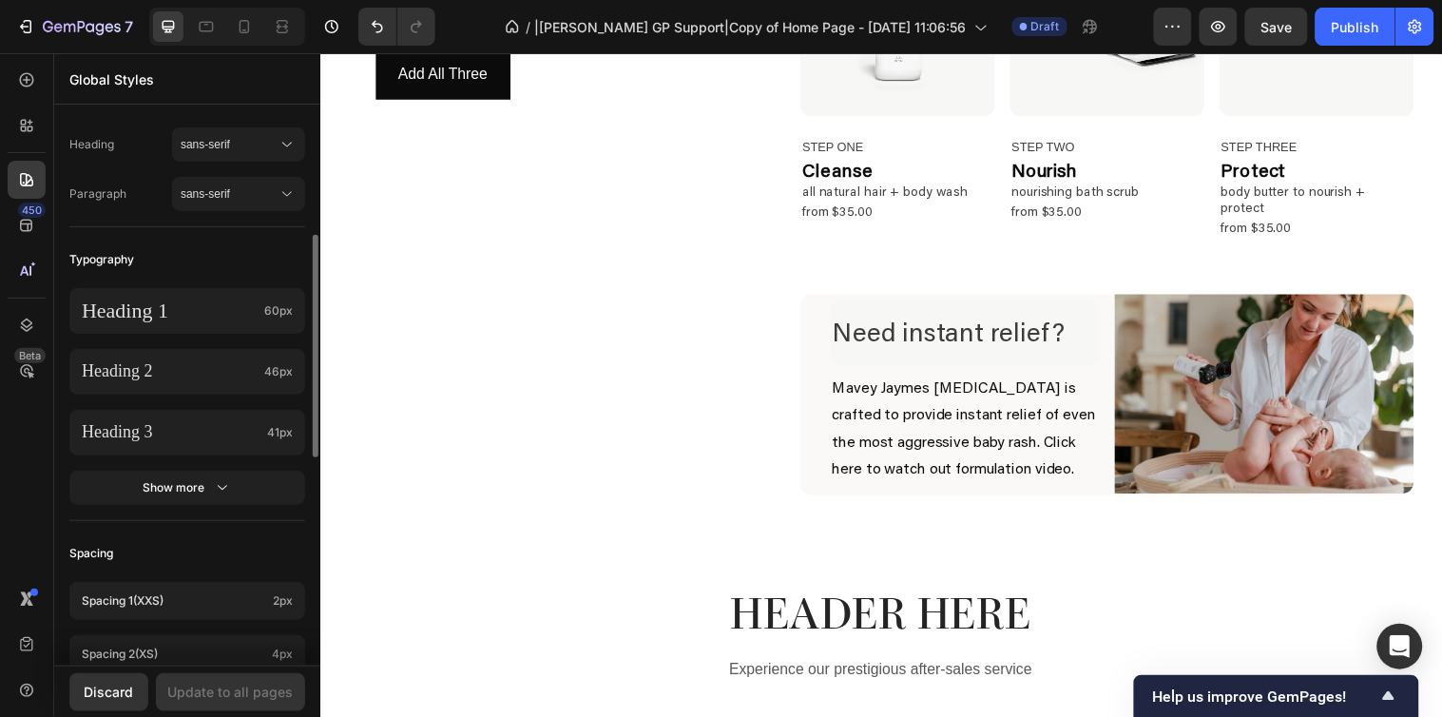
scroll to position [211, 0]
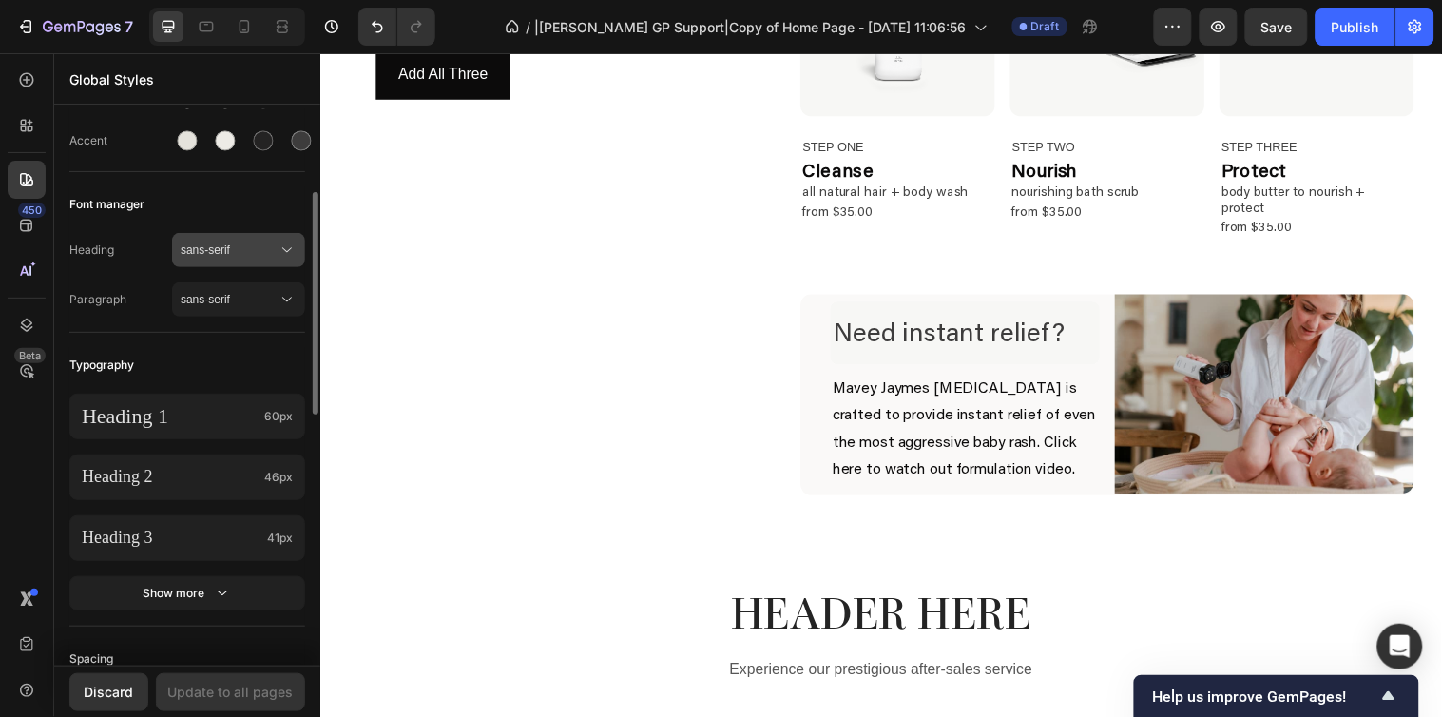
click at [266, 247] on span "sans-serif" at bounding box center [229, 249] width 97 height 17
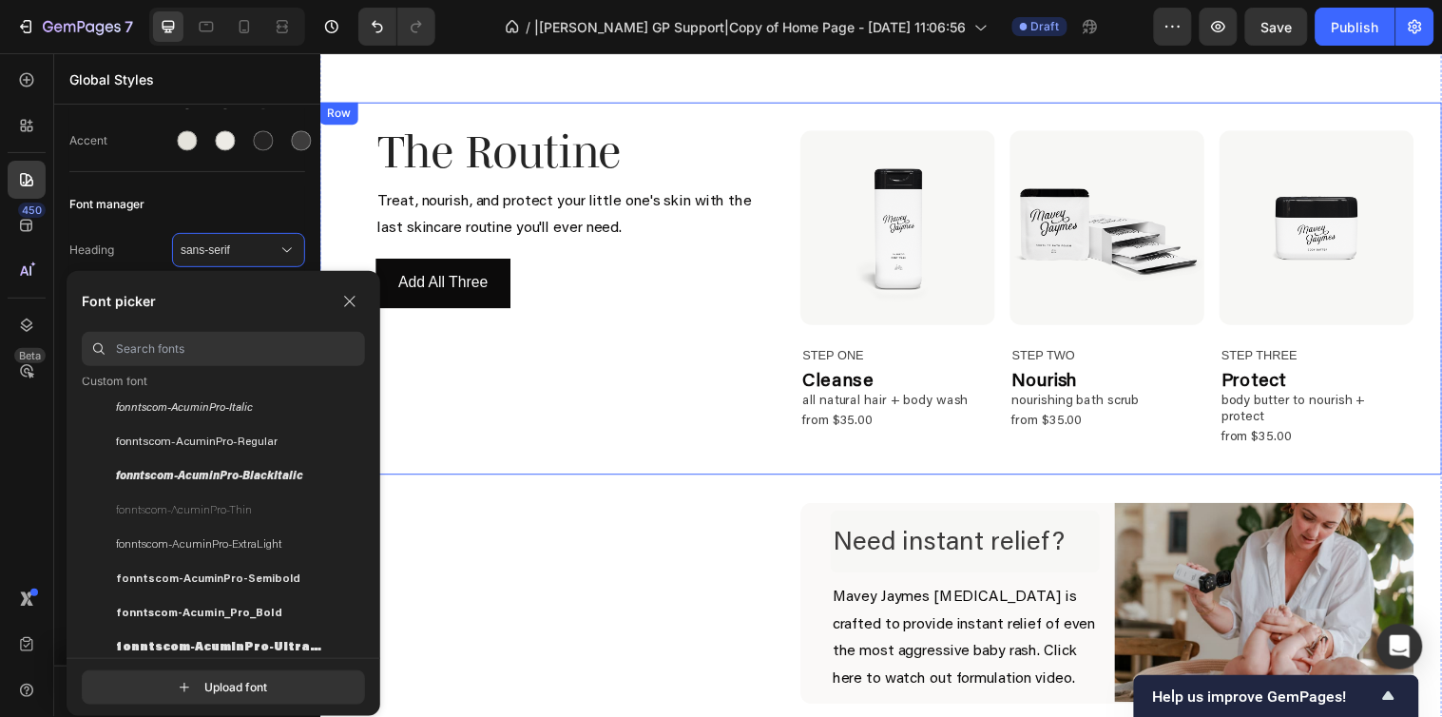
scroll to position [633, 0]
